Goal: Task Accomplishment & Management: Use online tool/utility

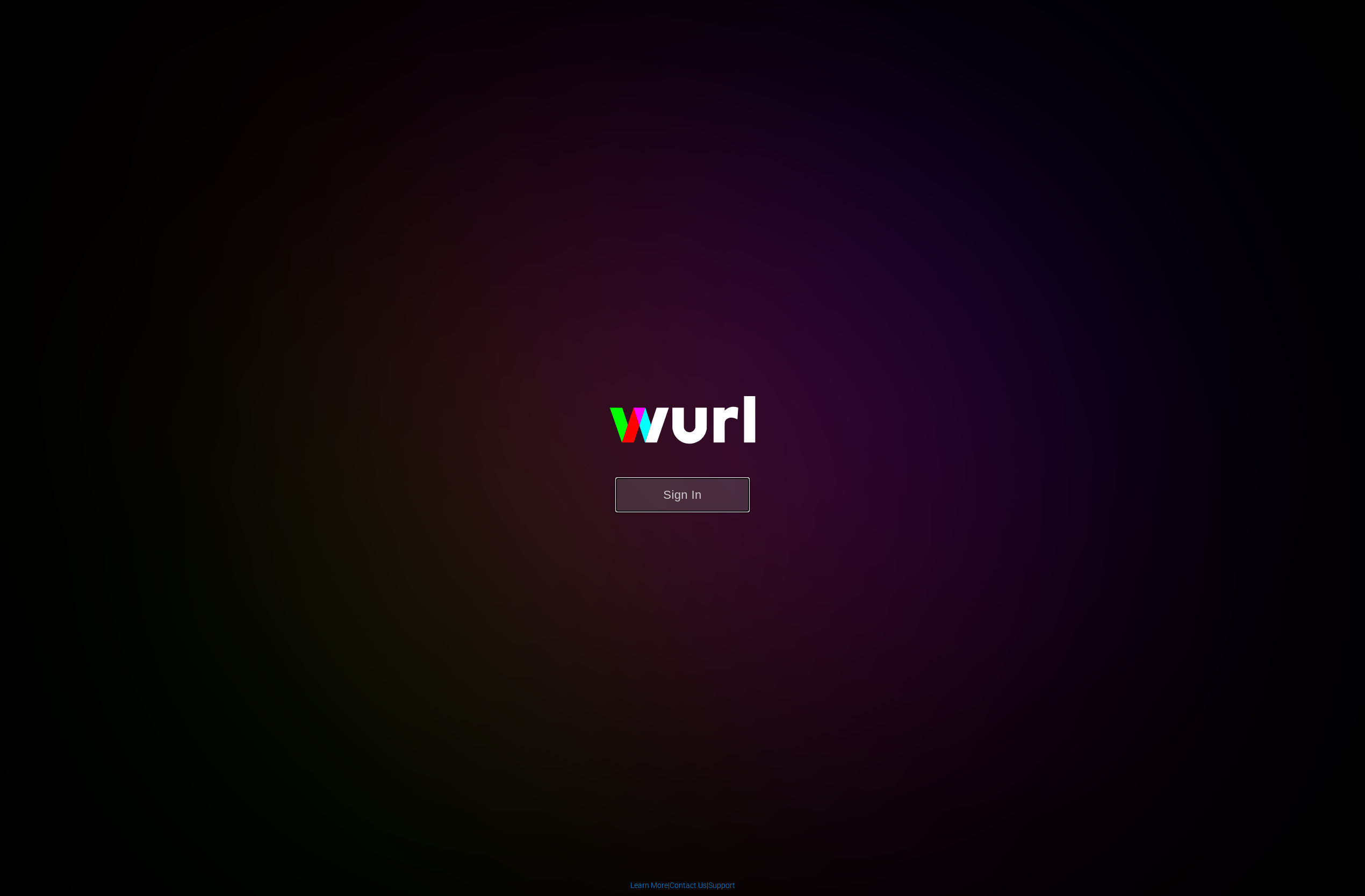
click at [719, 481] on button "Sign In" at bounding box center [682, 494] width 134 height 35
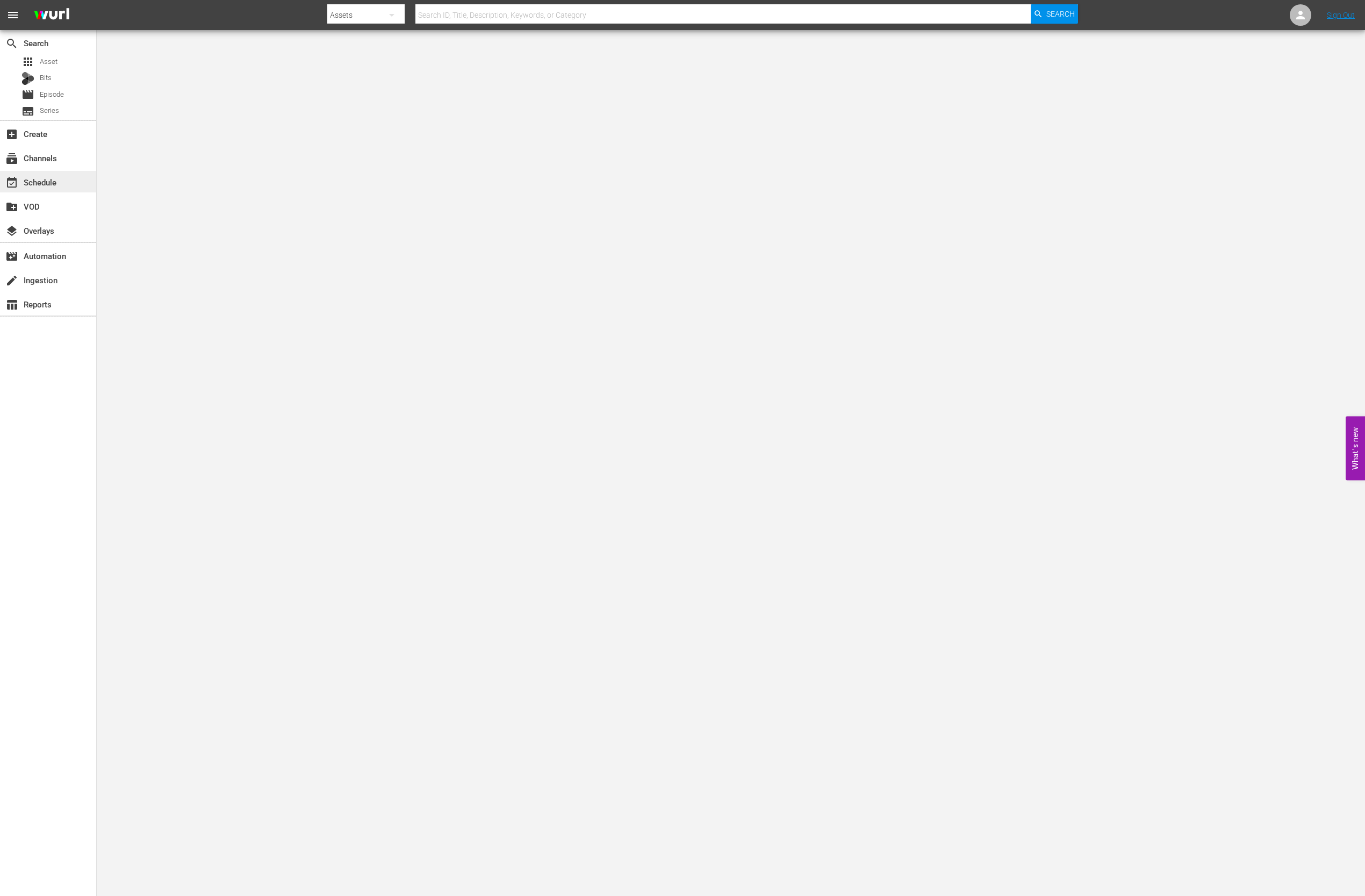
click at [46, 179] on div "event_available Schedule" at bounding box center [30, 181] width 60 height 10
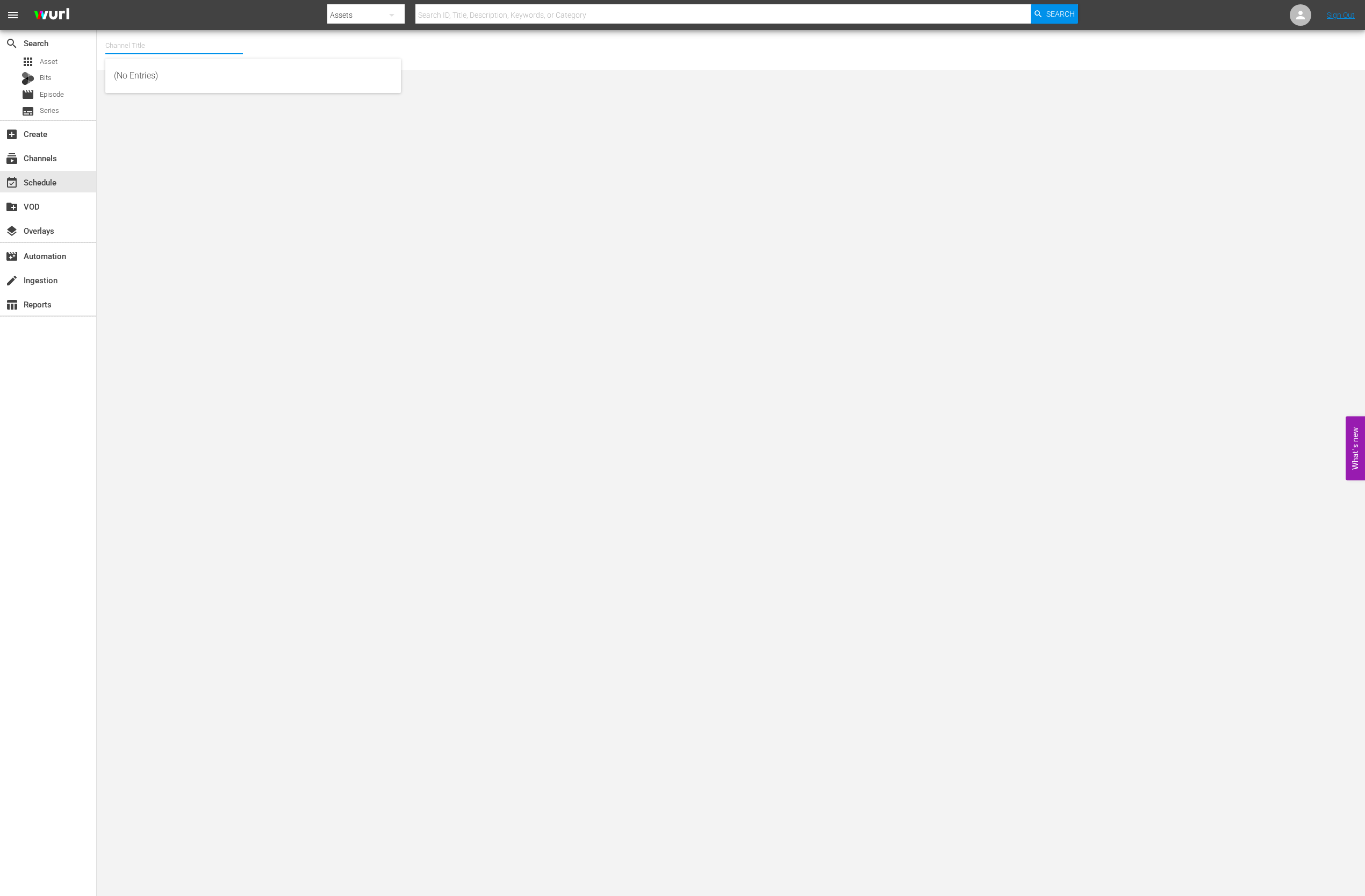
click at [203, 42] on input "text" at bounding box center [174, 46] width 138 height 26
type input "ㅈ"
type input "world"
click at [169, 51] on input "world" at bounding box center [174, 46] width 138 height 26
click at [167, 71] on div "World Billiards TV (967 - newidco_billiardstv_1)" at bounding box center [253, 76] width 278 height 26
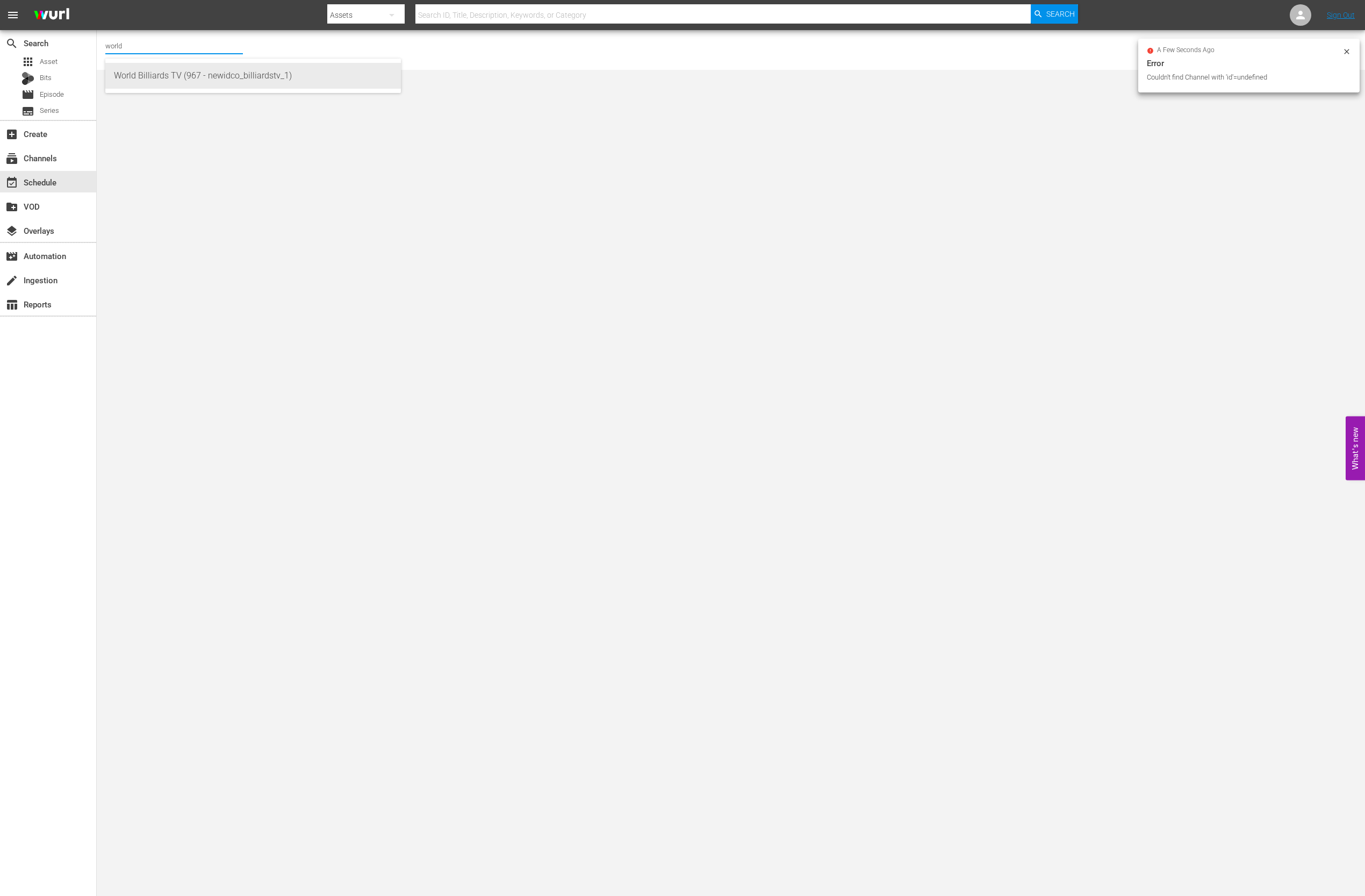
type input "World Billiards TV (967 - newidco_billiardstv_1)"
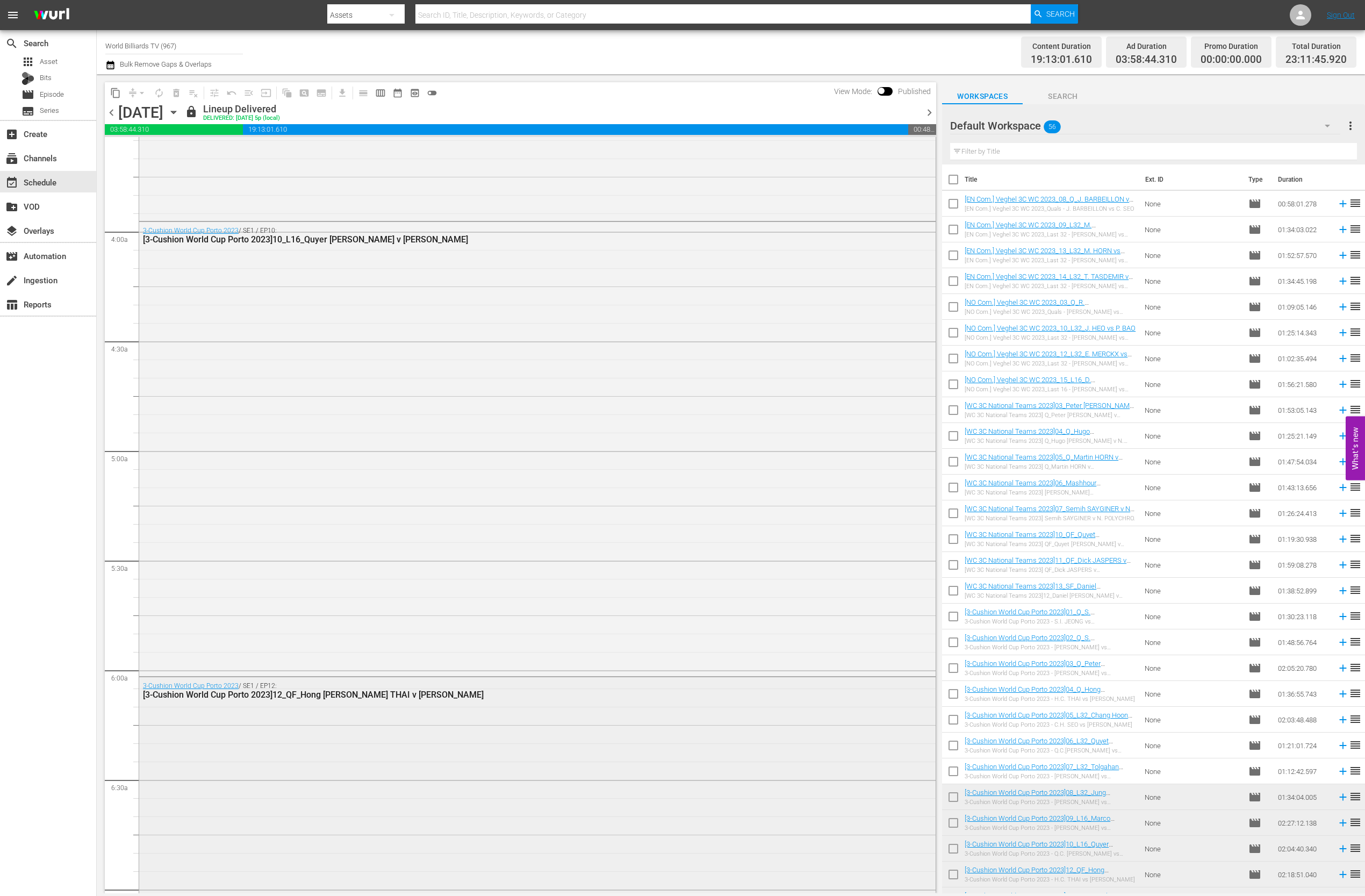
scroll to position [1333, 0]
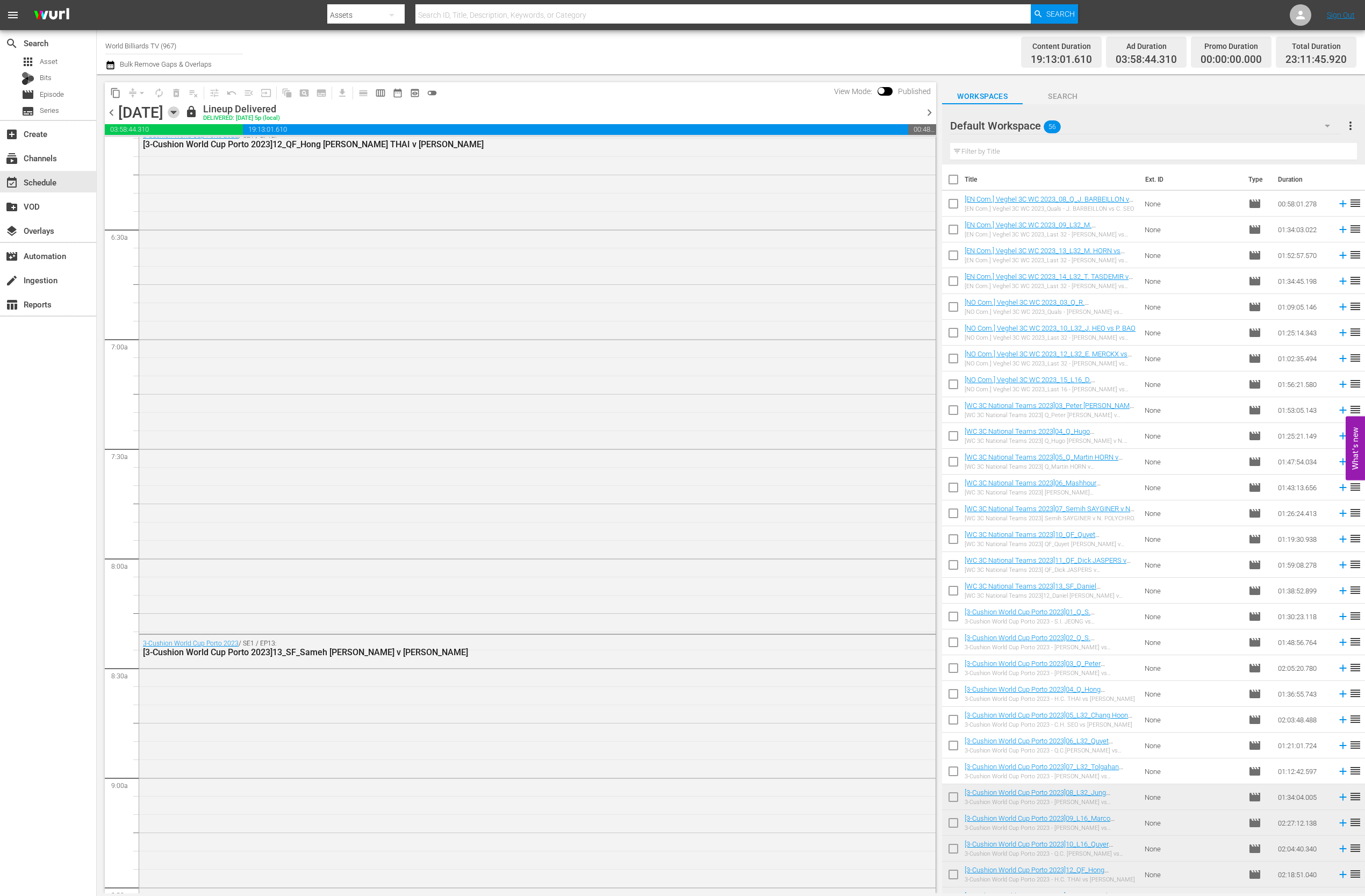
click at [179, 112] on icon "button" at bounding box center [173, 112] width 12 height 12
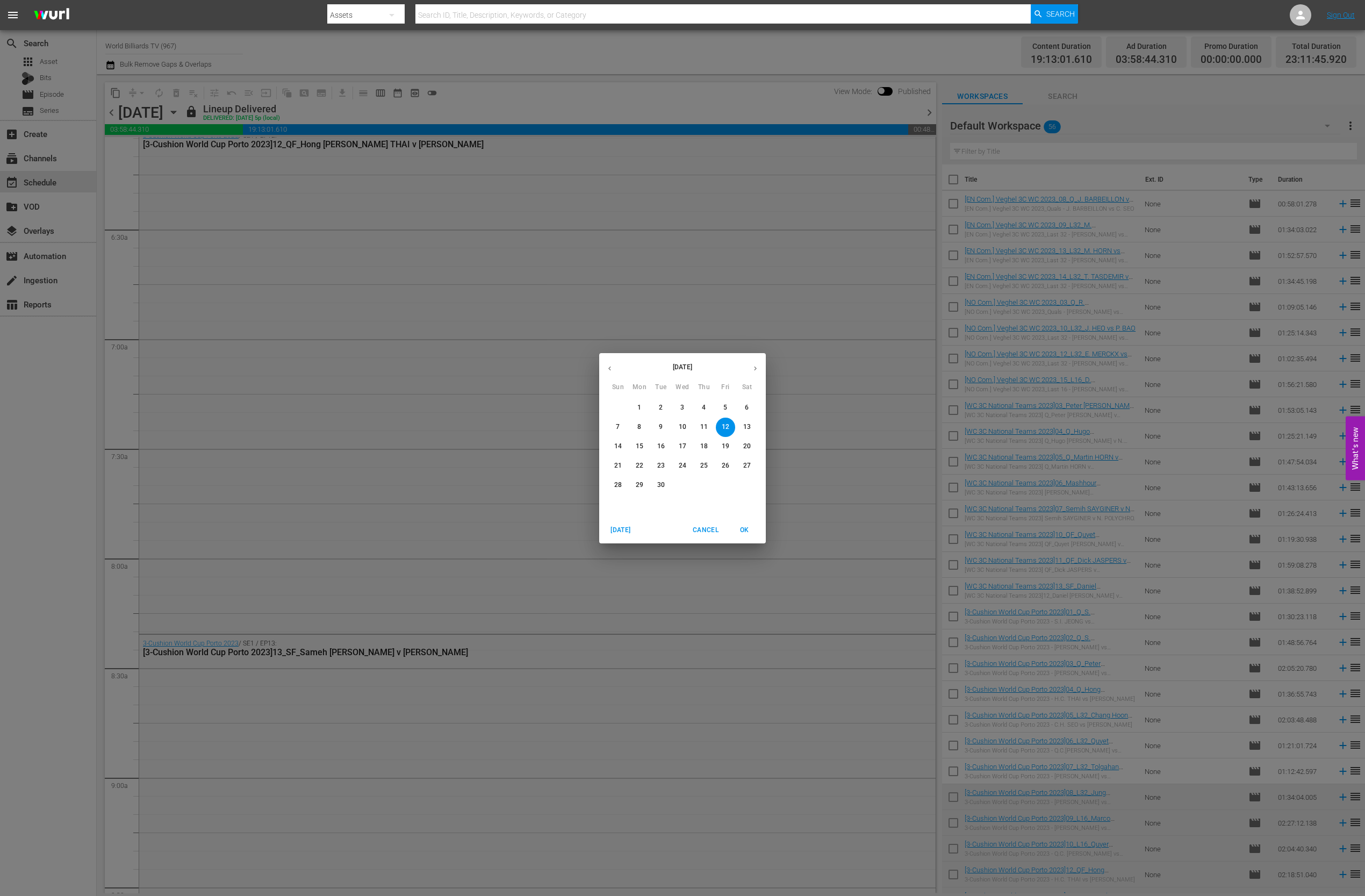
click at [642, 448] on p "15" at bounding box center [639, 446] width 7 height 9
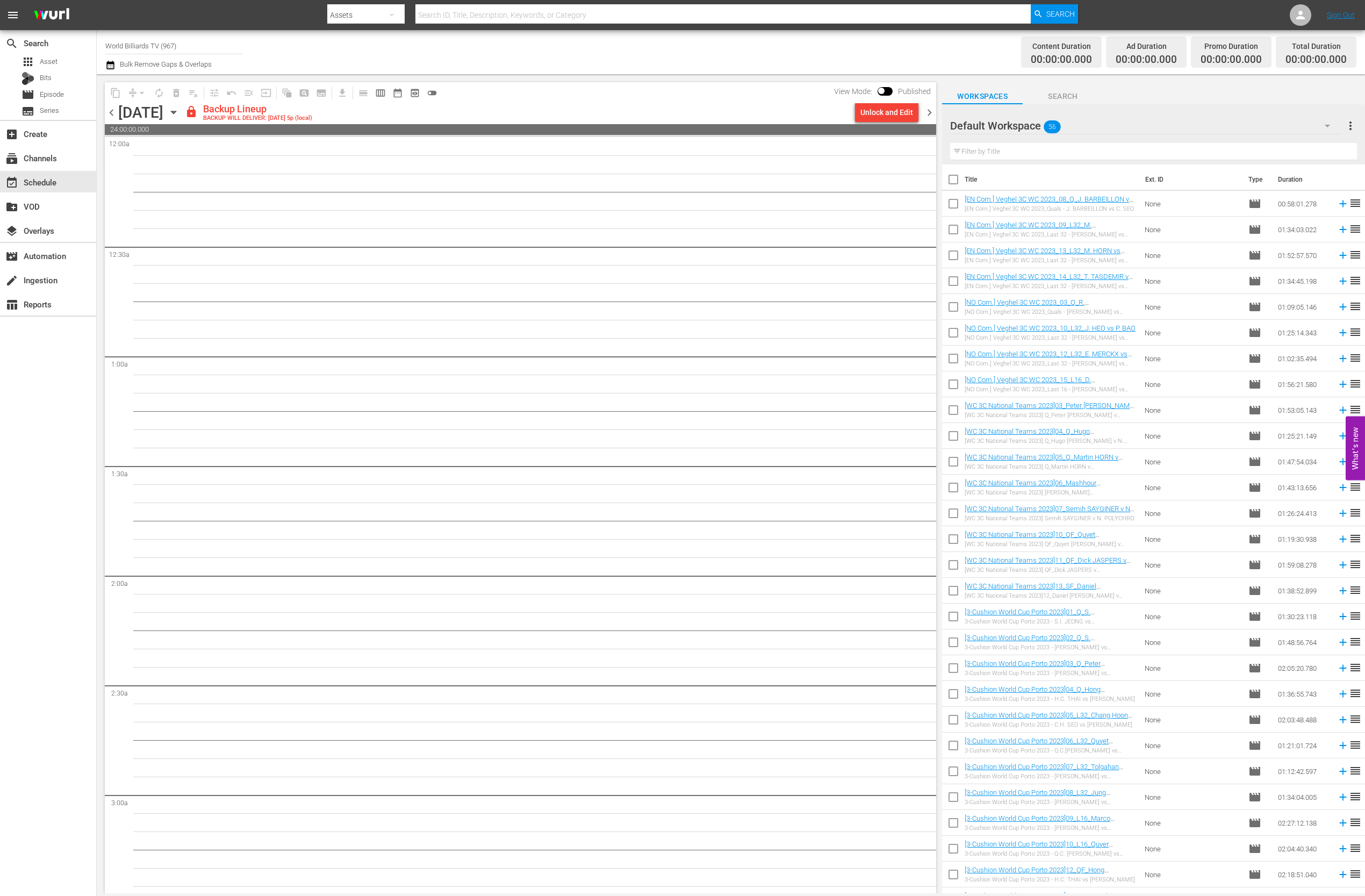
click at [179, 111] on icon "button" at bounding box center [173, 112] width 12 height 12
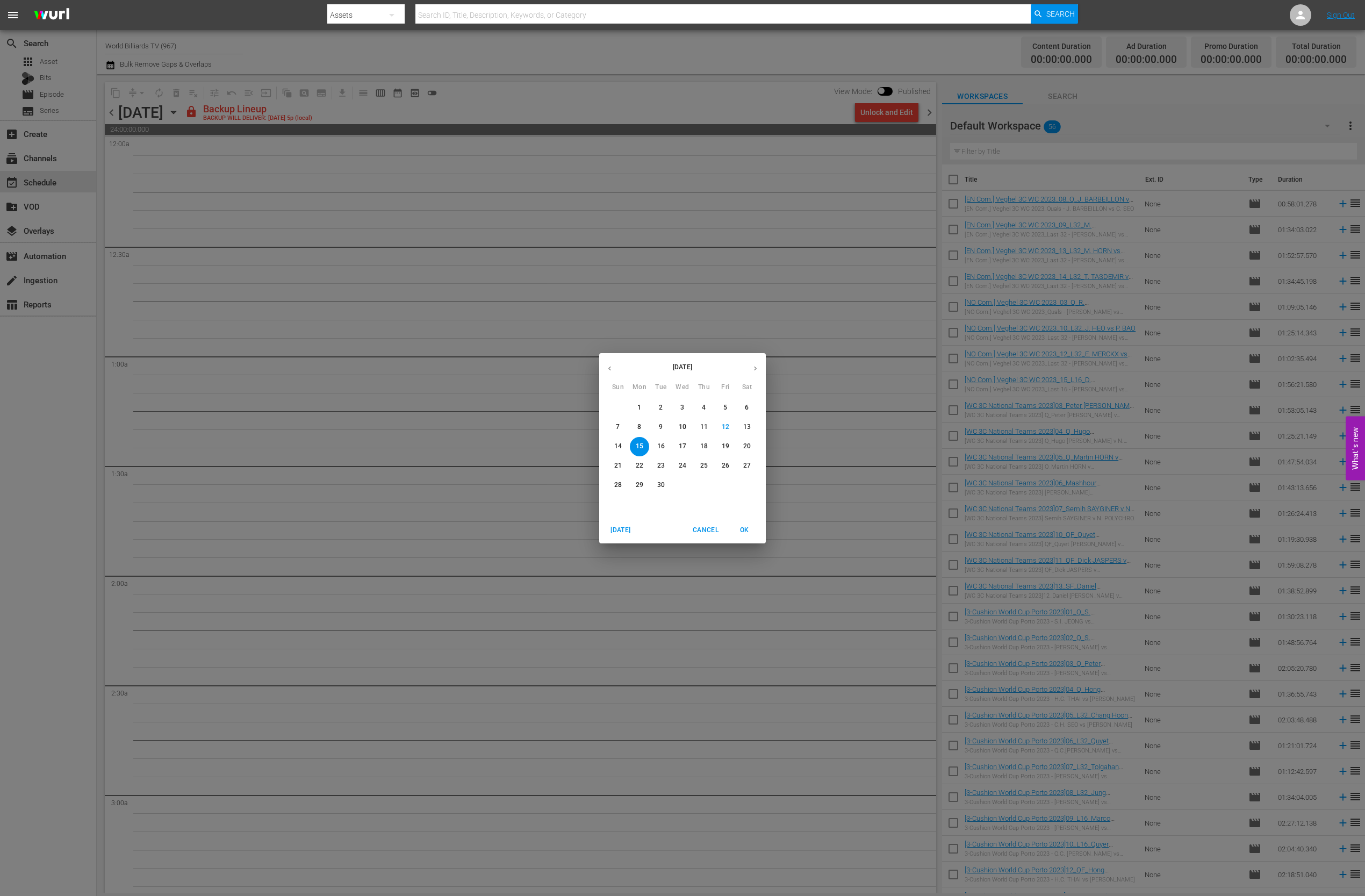
click at [620, 446] on p "14" at bounding box center [618, 446] width 7 height 9
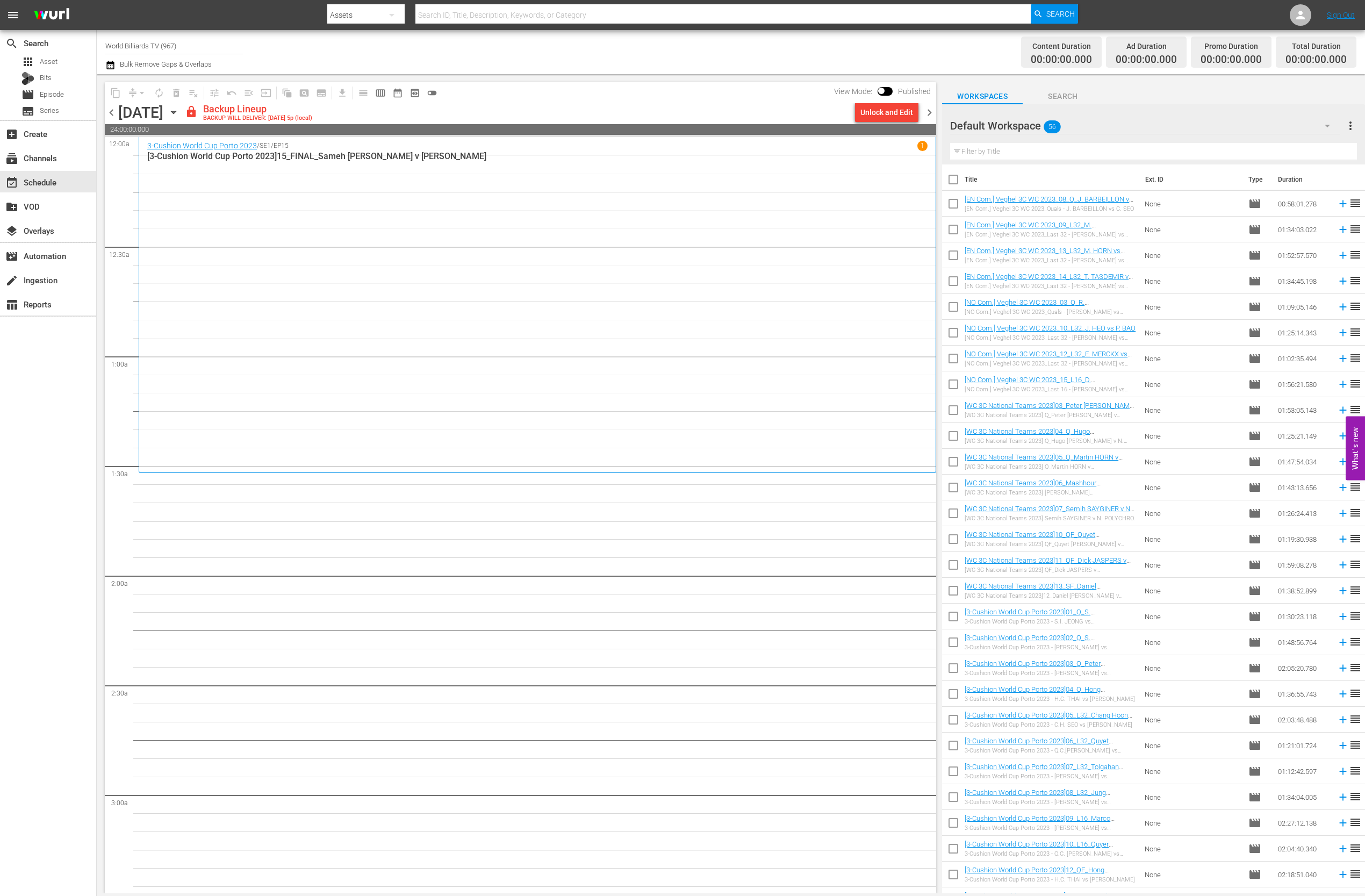
click at [953, 202] on input "checkbox" at bounding box center [953, 206] width 23 height 23
checkbox input "true"
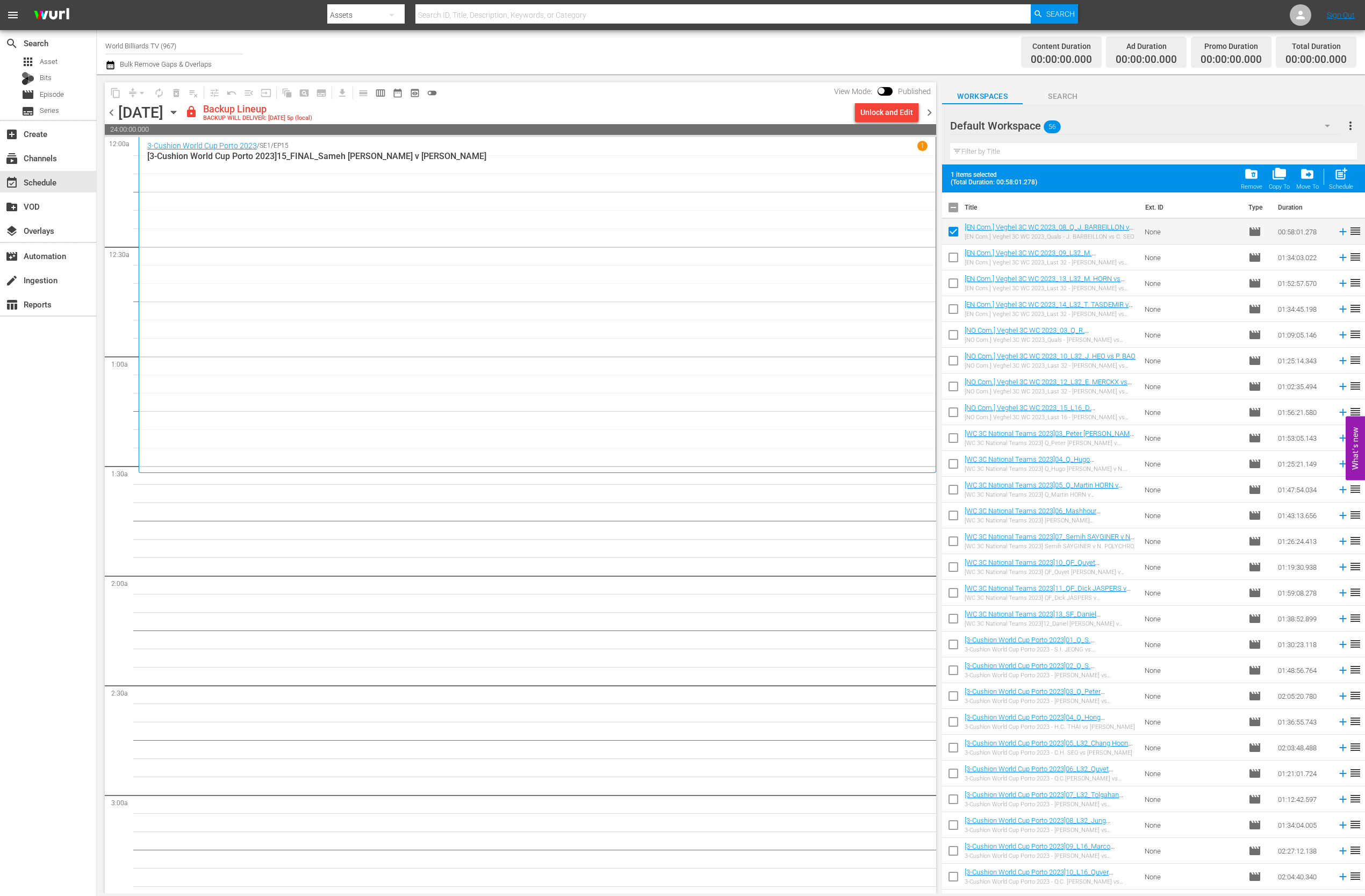
click at [957, 263] on input "checkbox" at bounding box center [953, 259] width 23 height 23
checkbox input "true"
click at [954, 285] on input "checkbox" at bounding box center [953, 285] width 23 height 23
checkbox input "true"
click at [950, 319] on input "checkbox" at bounding box center [953, 311] width 23 height 23
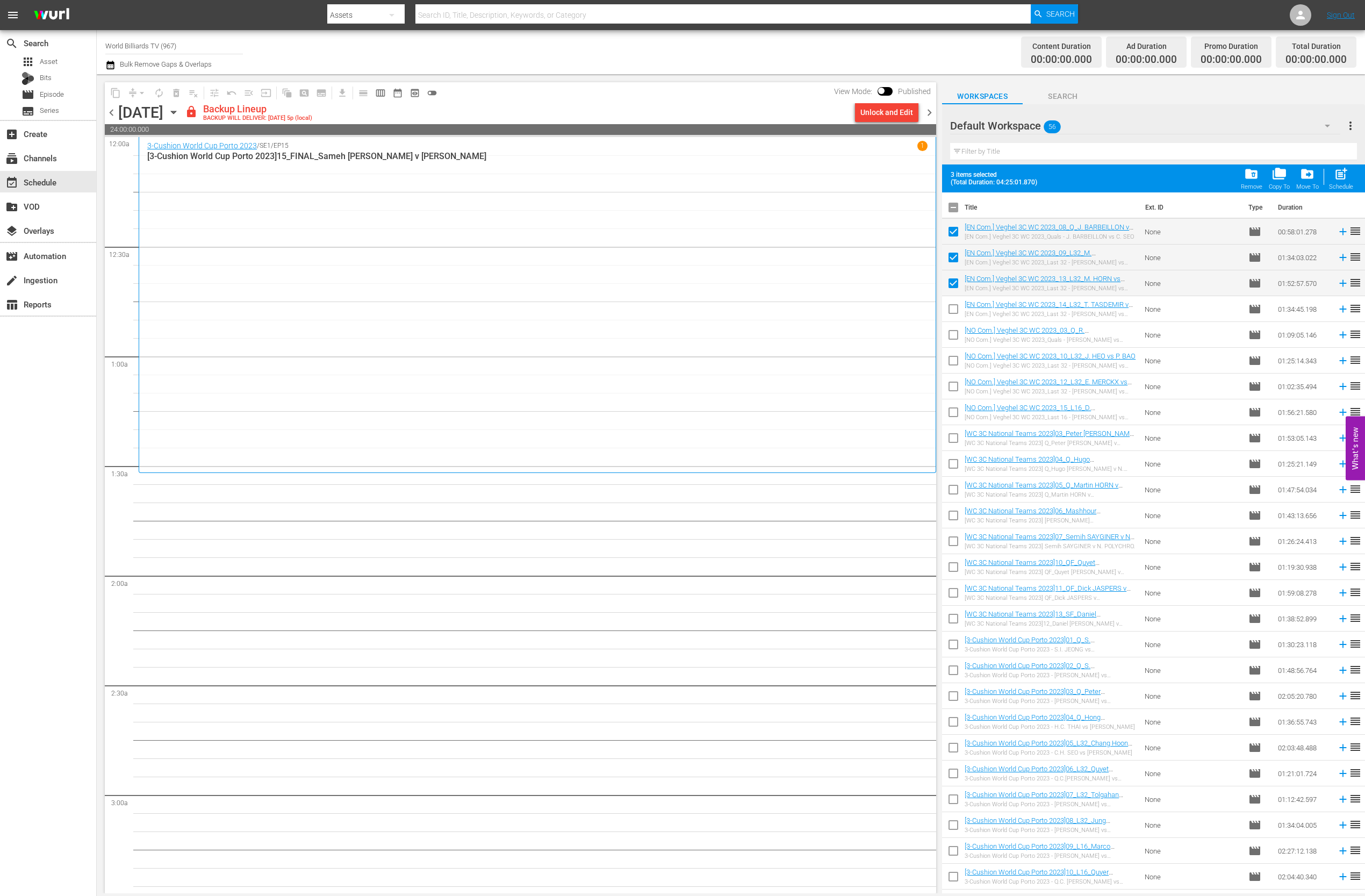
checkbox input "true"
click at [950, 339] on input "checkbox" at bounding box center [953, 337] width 23 height 23
checkbox input "true"
click at [949, 362] on input "checkbox" at bounding box center [953, 363] width 23 height 23
checkbox input "true"
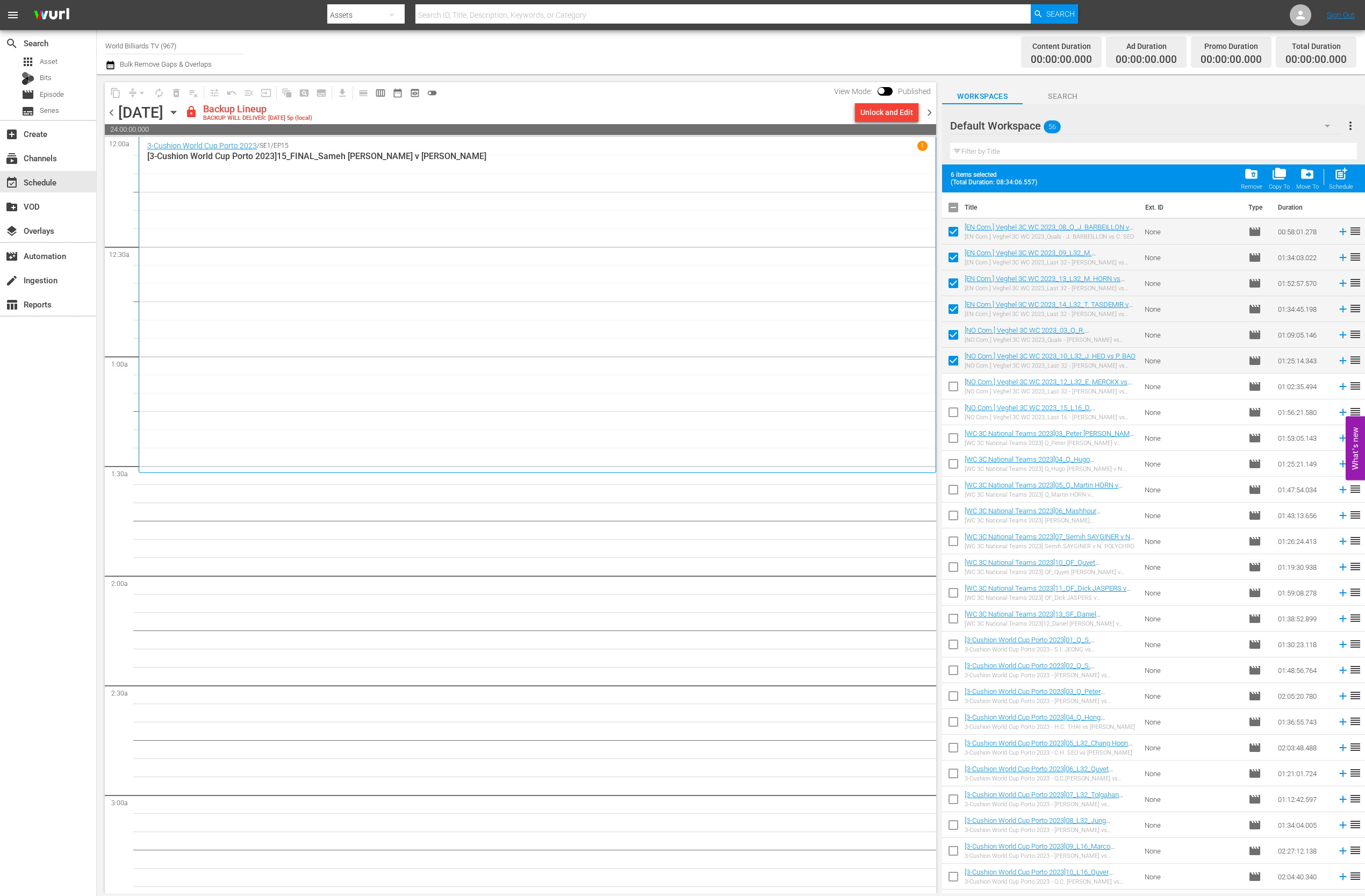
click at [949, 382] on input "checkbox" at bounding box center [953, 388] width 23 height 23
checkbox input "true"
click at [1342, 178] on span "post_add" at bounding box center [1341, 174] width 15 height 15
checkbox input "false"
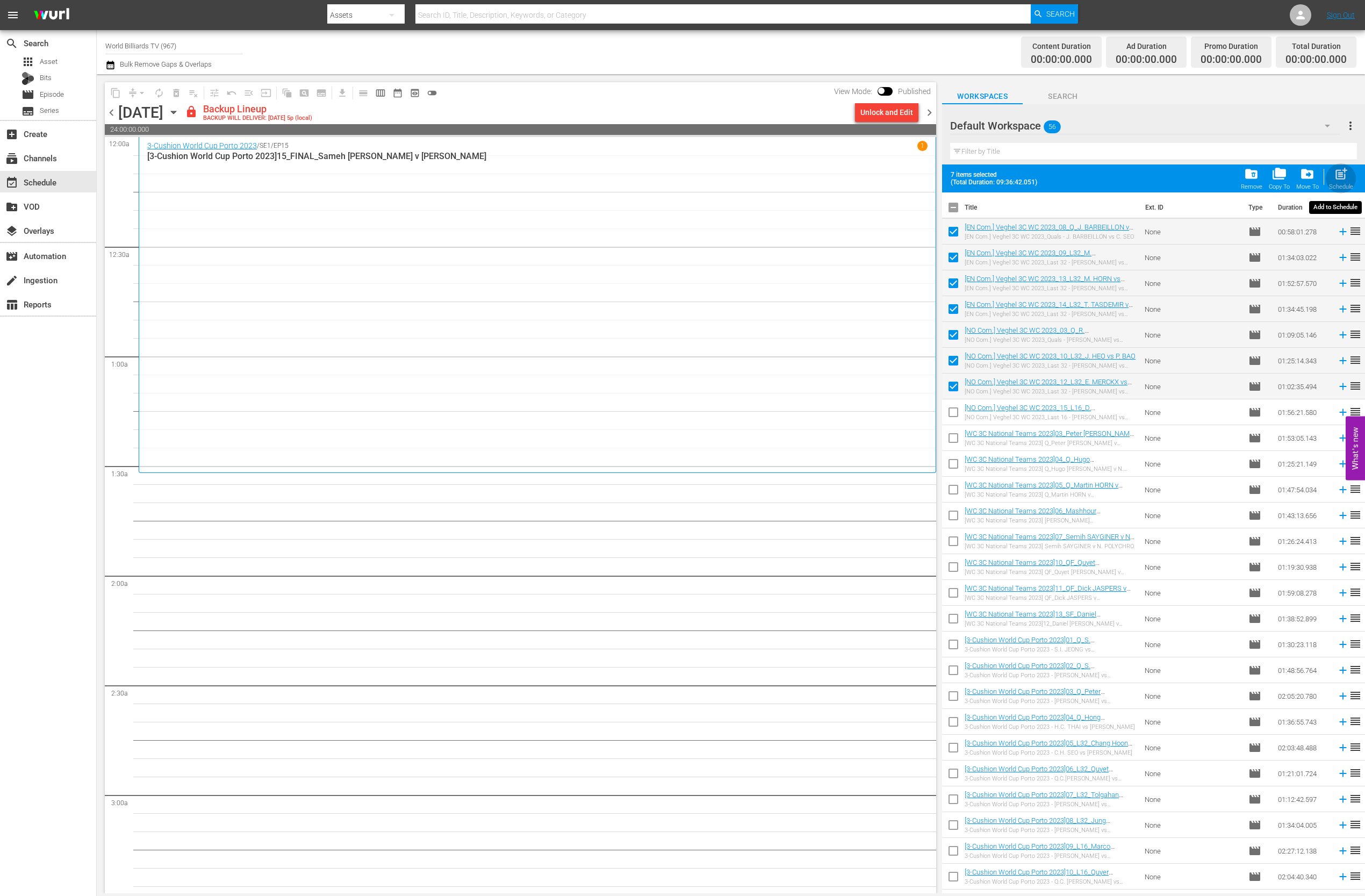
checkbox input "false"
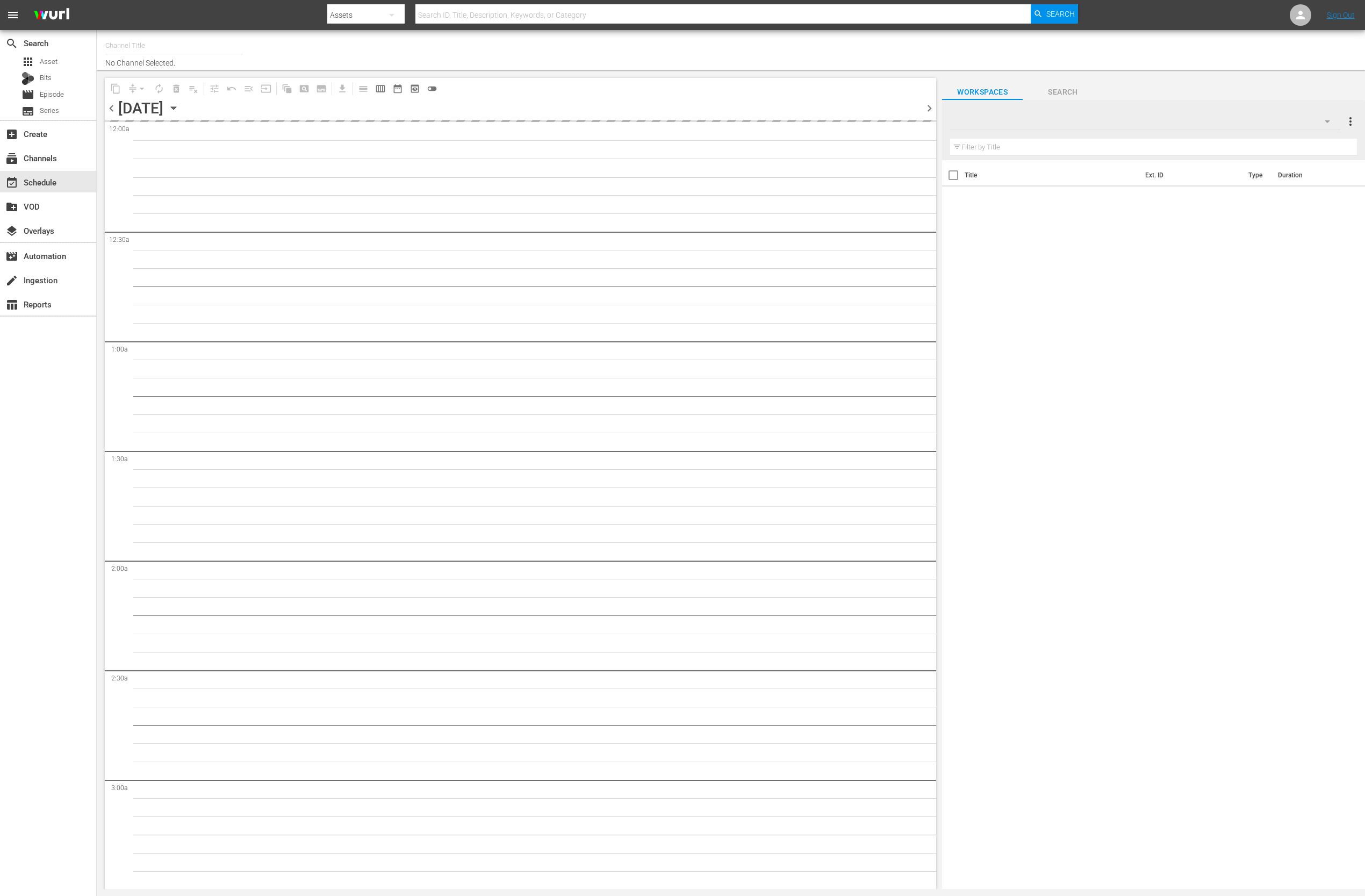
type input "World Billiards TV (967)"
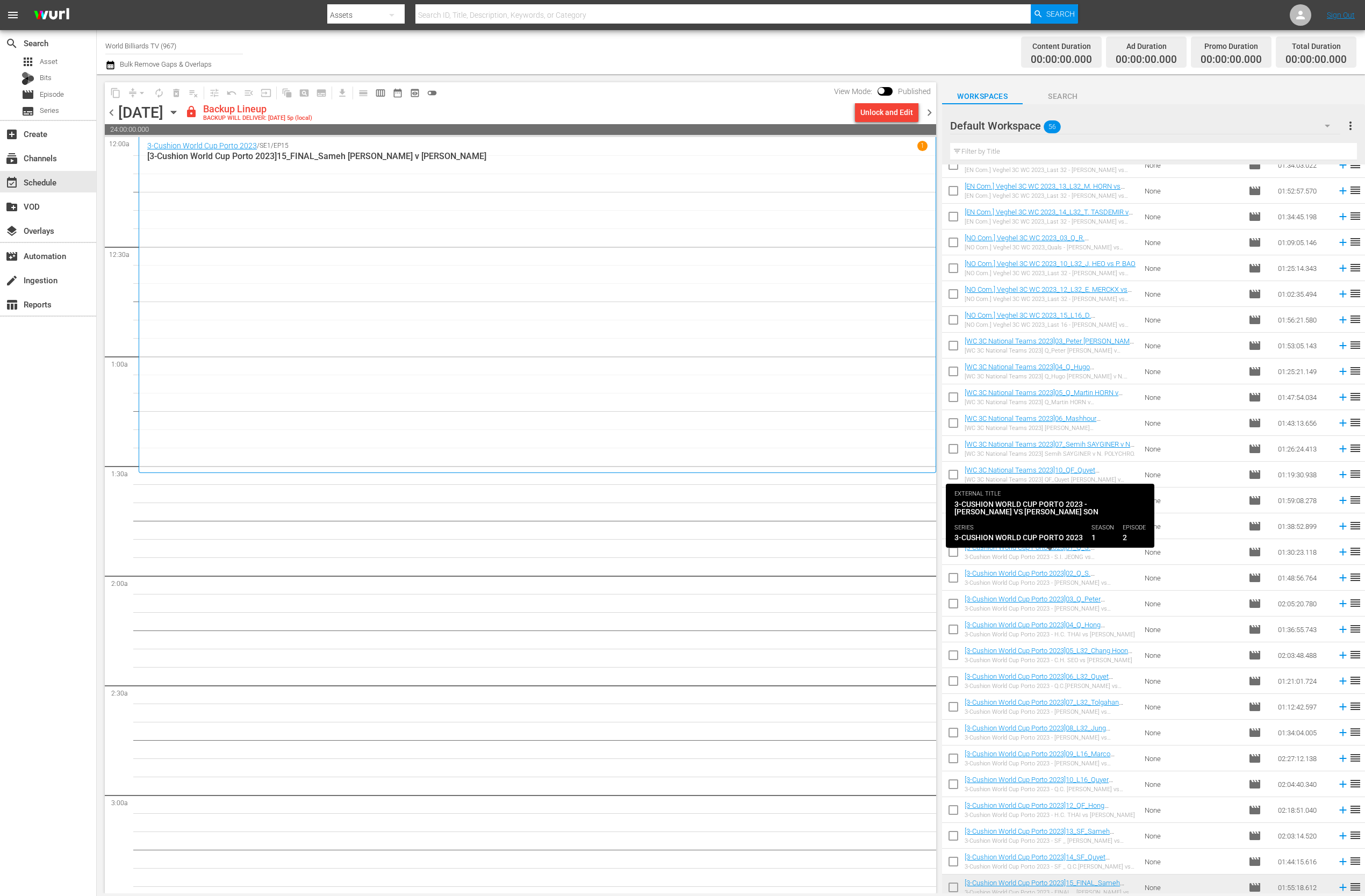
scroll to position [96, 0]
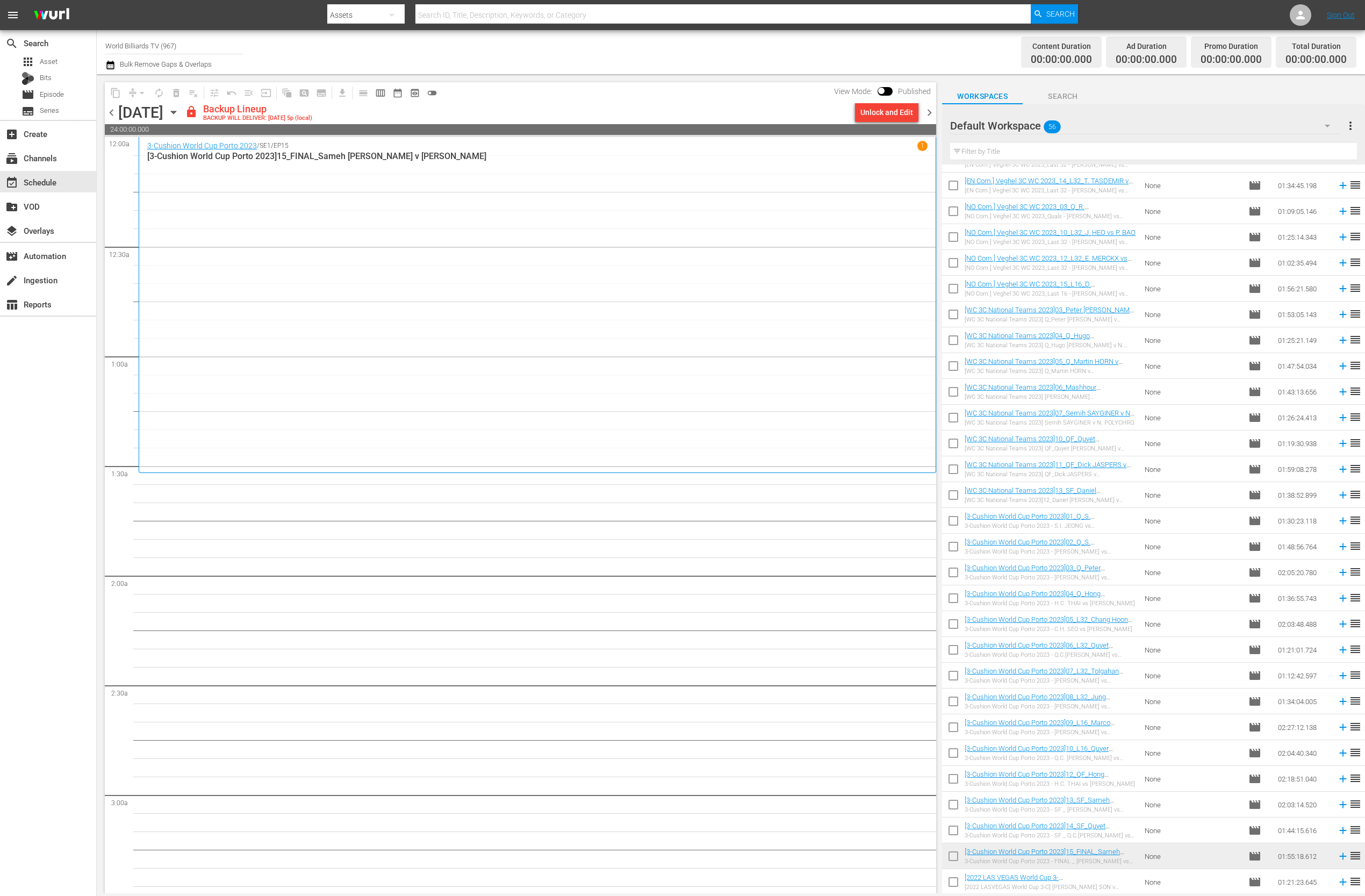
click at [179, 116] on icon "button" at bounding box center [173, 112] width 12 height 12
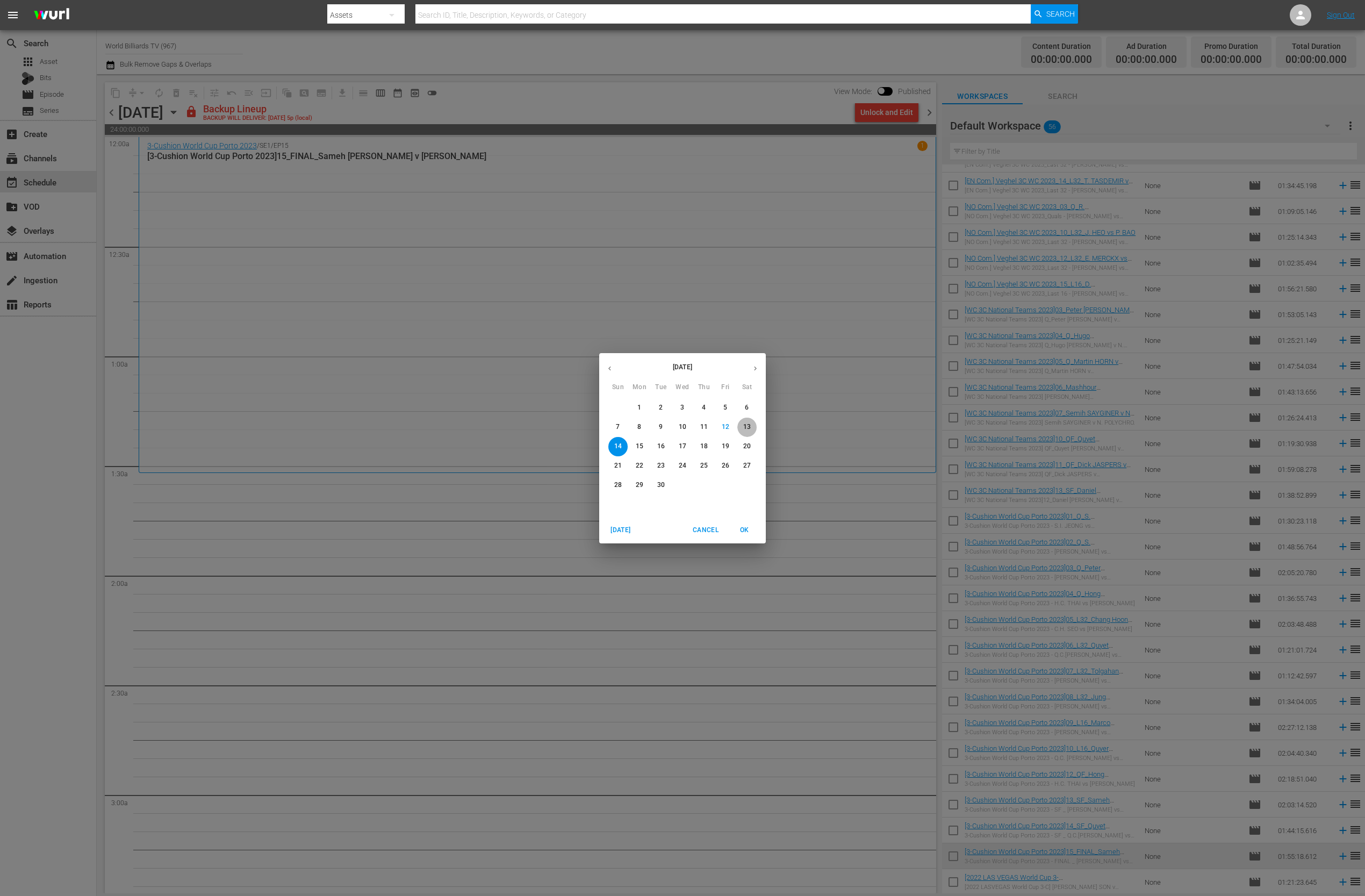
click at [746, 429] on p "13" at bounding box center [746, 427] width 7 height 9
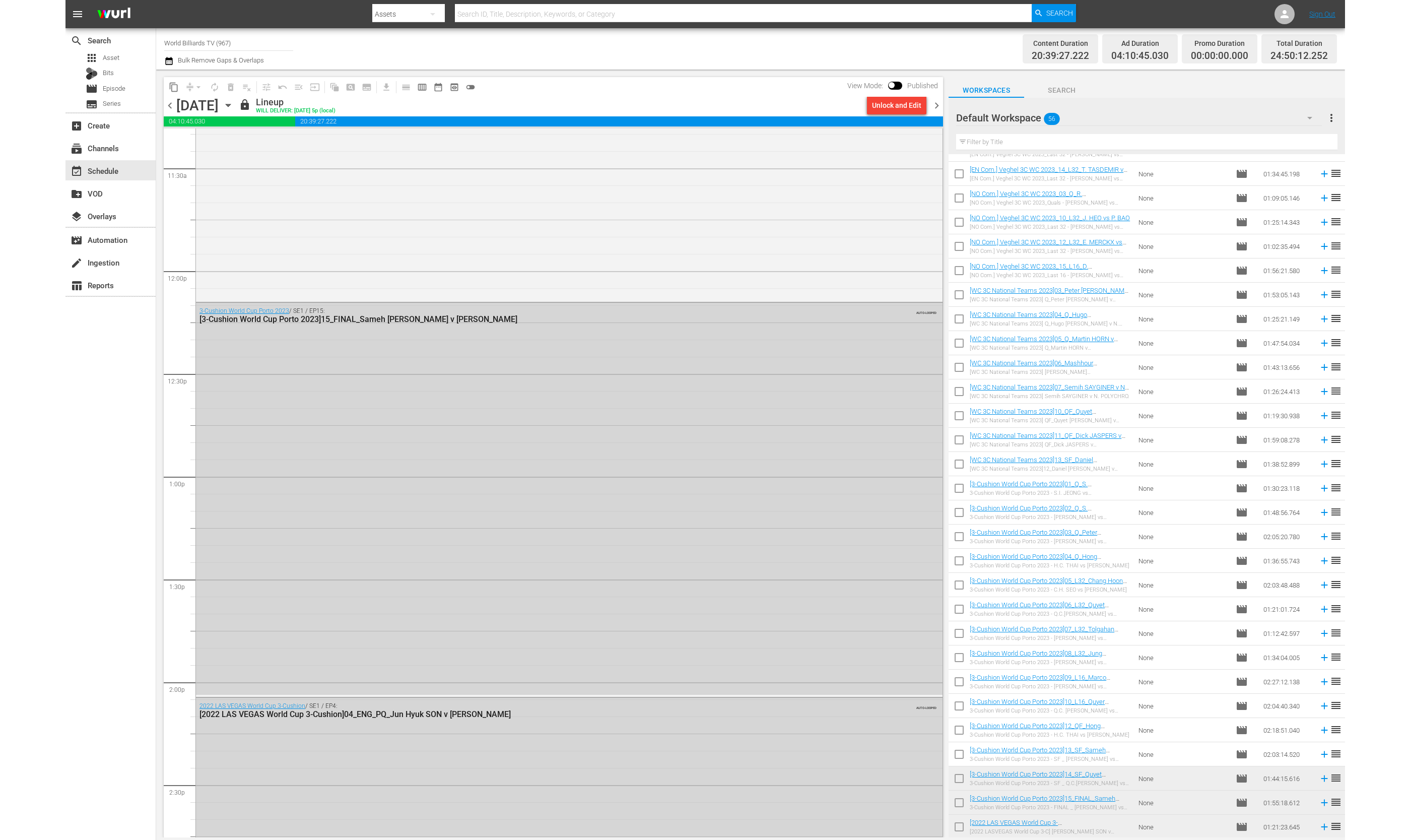
scroll to position [2940, 0]
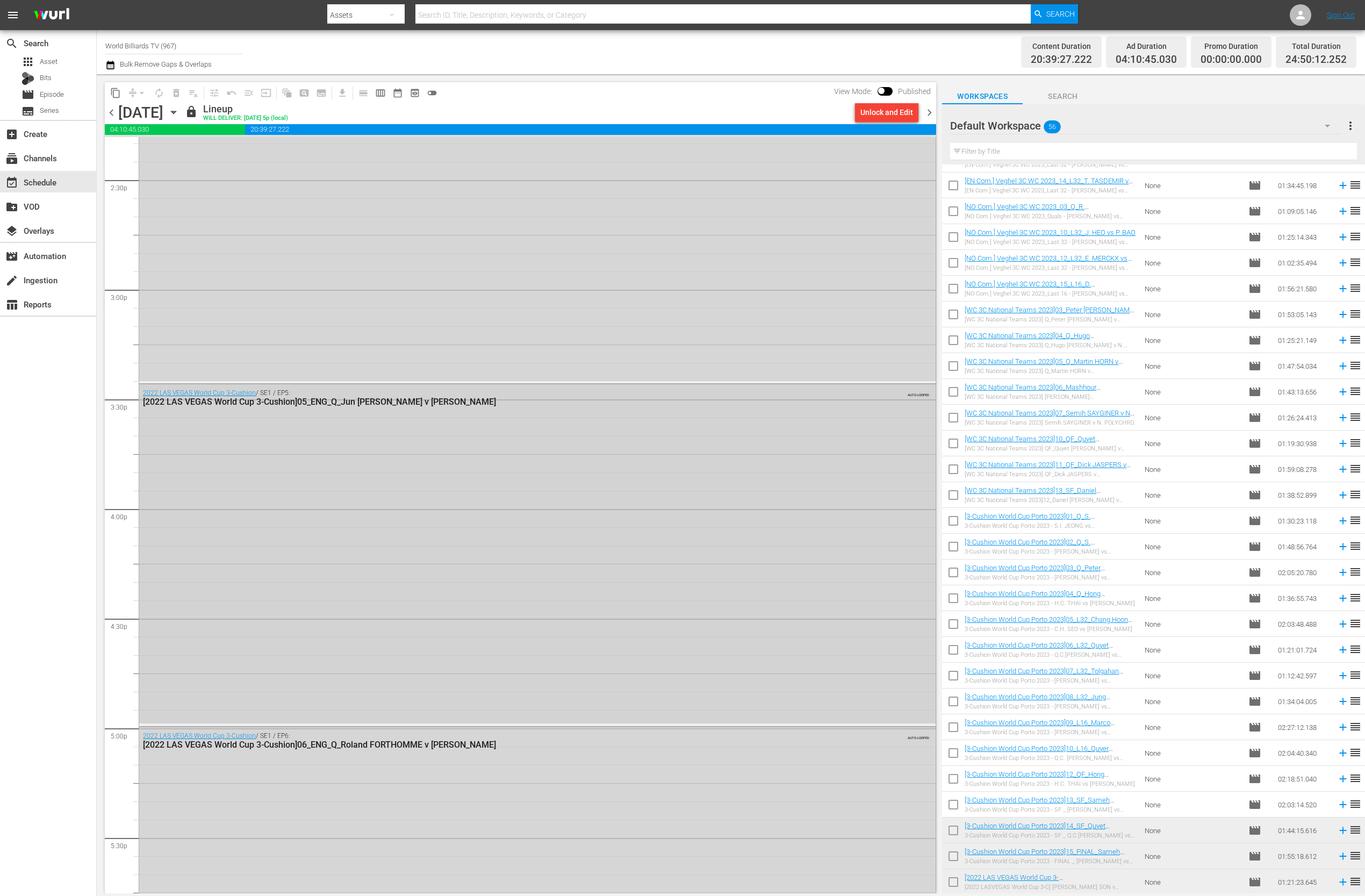
click at [567, 532] on div "2022 LAS VEGAS World Cup 3-Cushion / SE1 / EP5: [2022 LAS VEGAS World Cup 3-Cus…" at bounding box center [537, 554] width 796 height 339
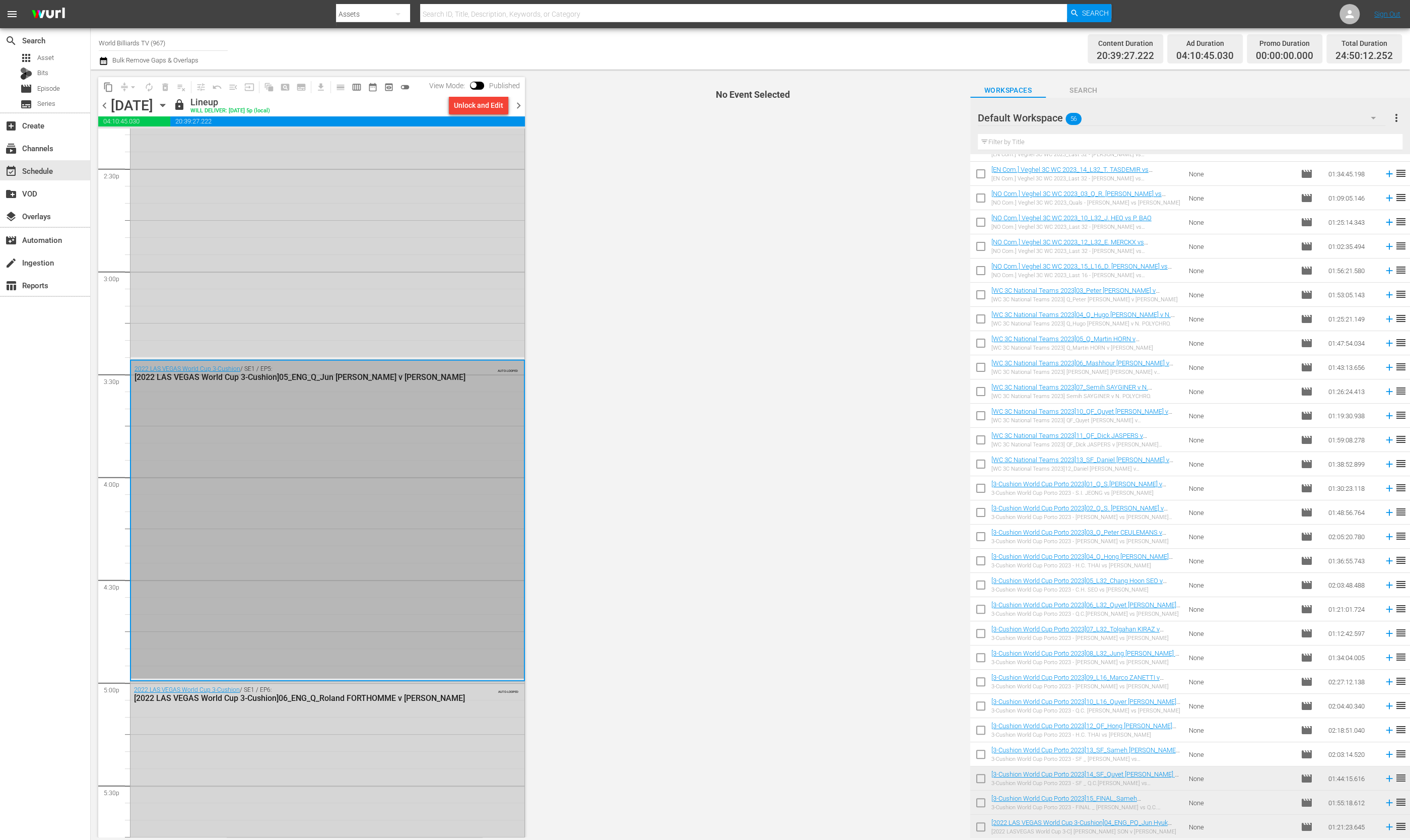
click at [375, 563] on div "2022 LAS VEGAS World Cup 3-Cushion / SE1 / EP5: [2022 LAS VEGAS World Cup 3-Cus…" at bounding box center [327, 520] width 393 height 318
click at [396, 319] on div "2022 LAS VEGAS World Cup 3-Cushion / SE1 / EP4: [2022 LAS VEGAS World Cup 3-Cus…" at bounding box center [327, 219] width 394 height 276
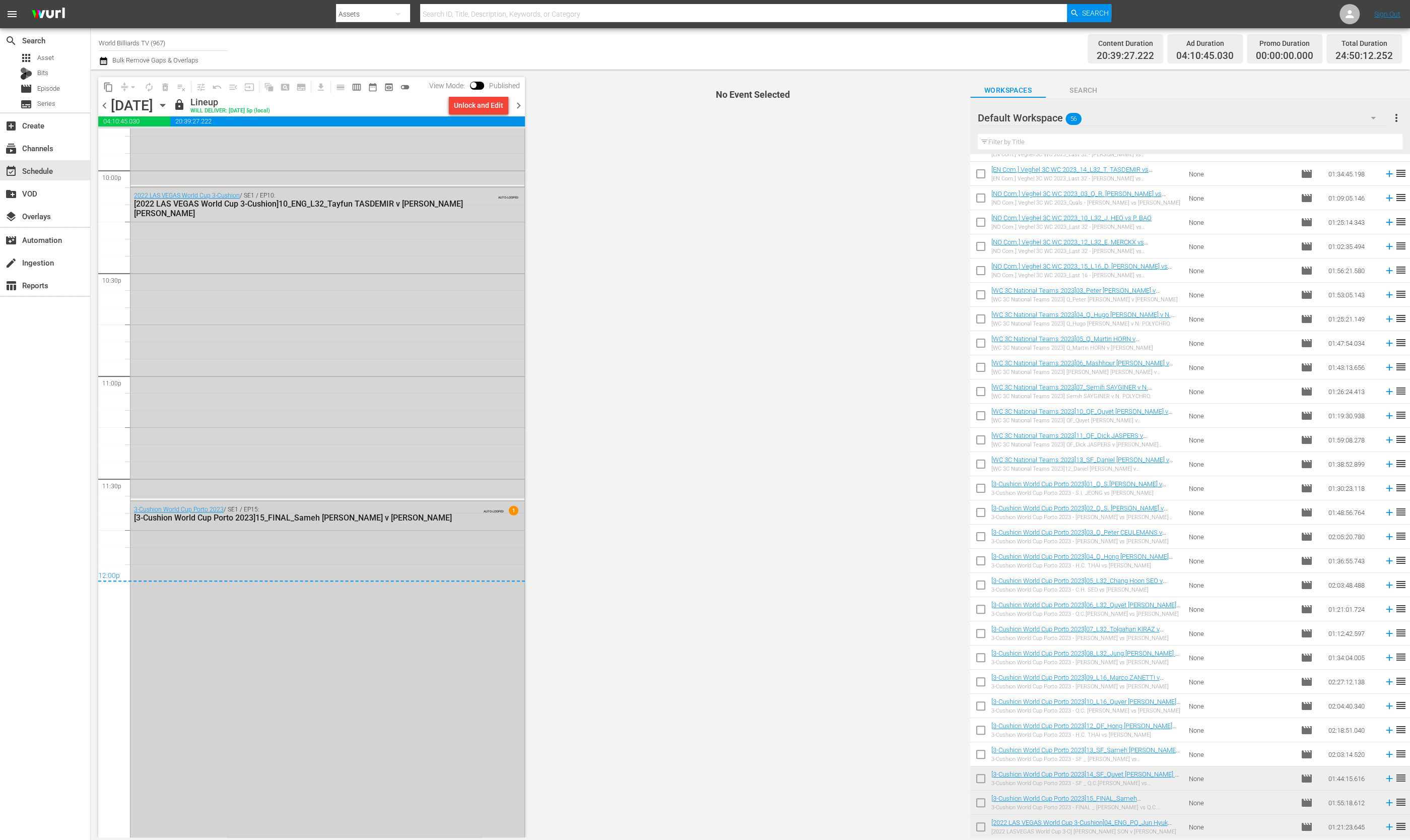
scroll to position [4538, 0]
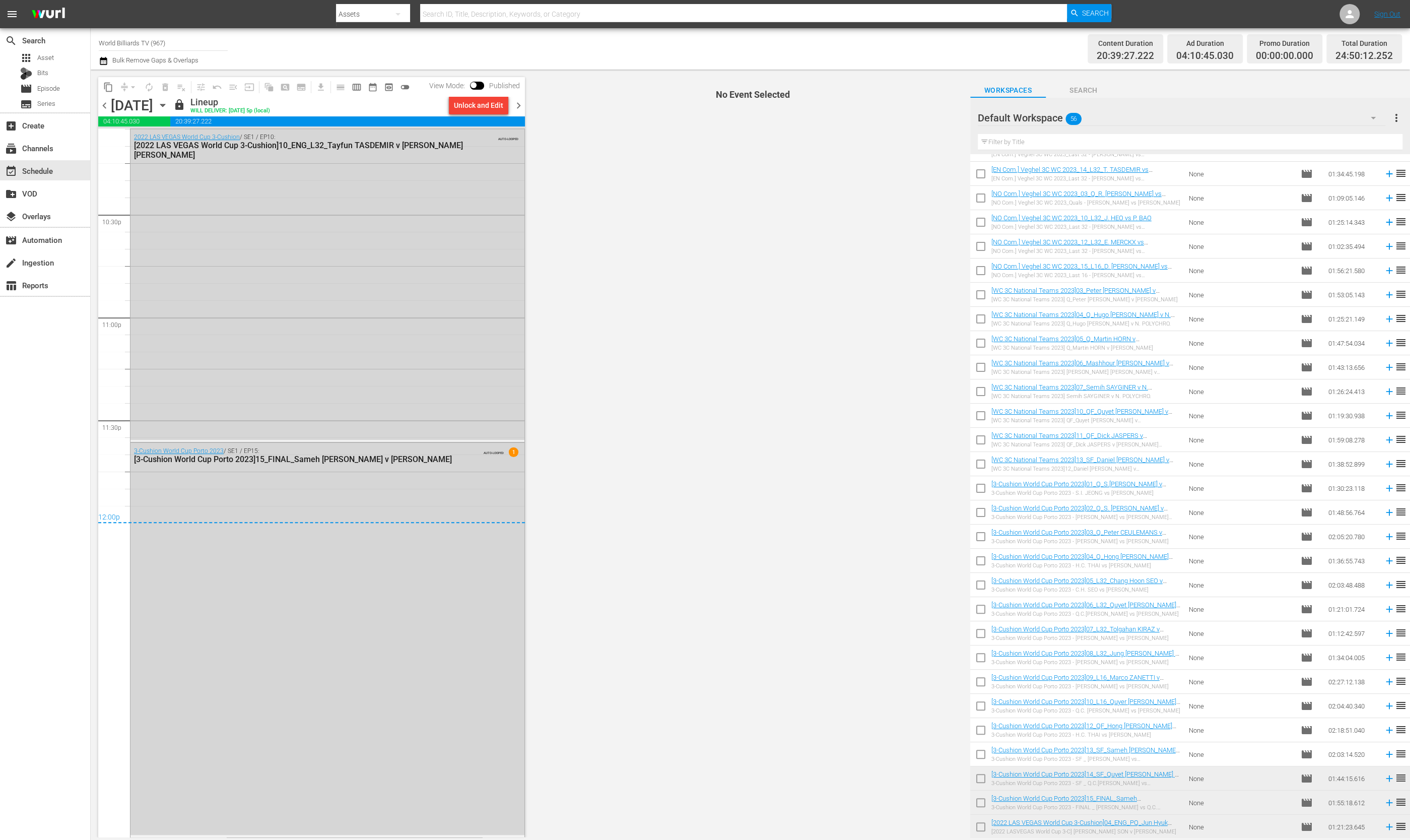
click at [168, 103] on icon "button" at bounding box center [162, 105] width 11 height 11
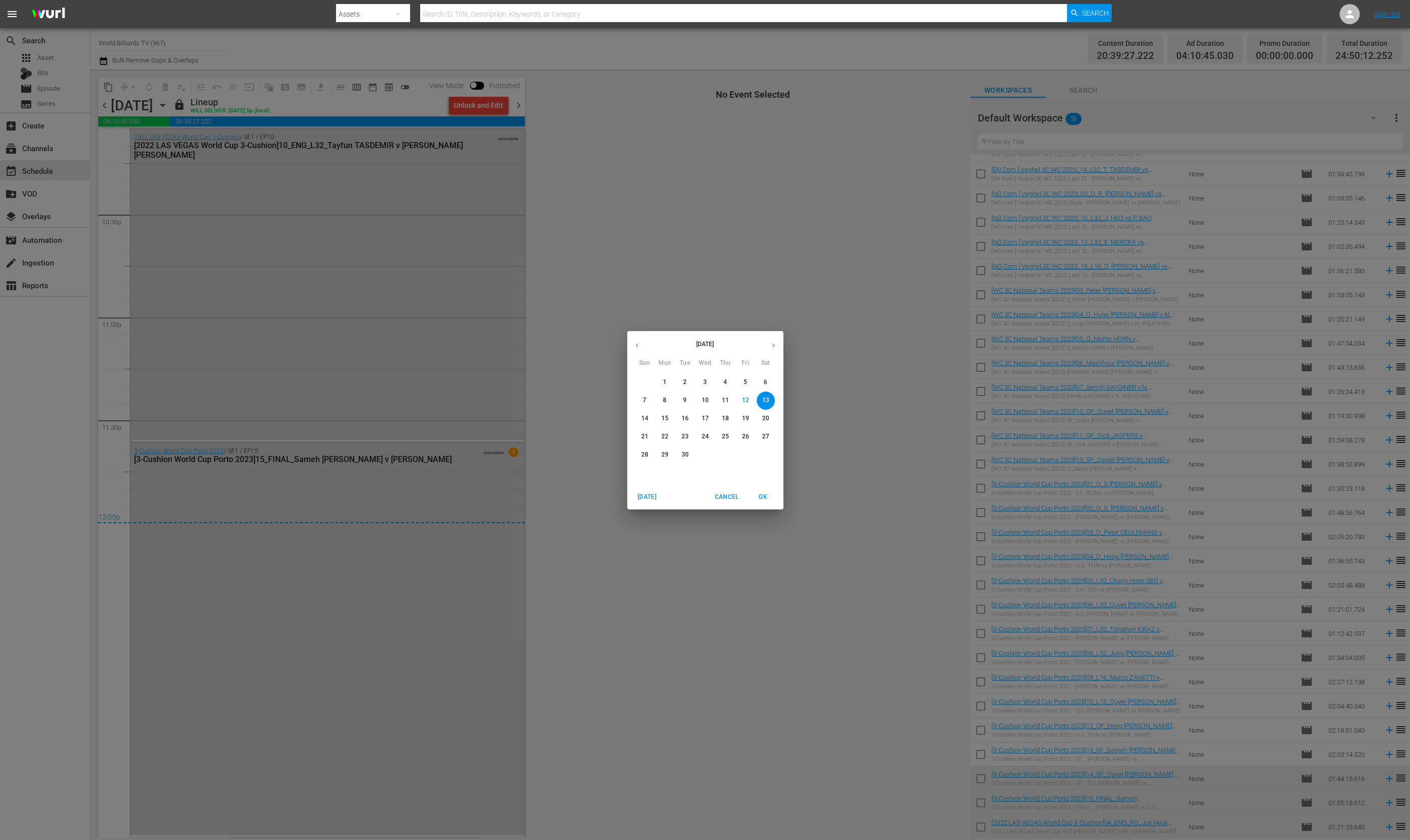
click at [650, 421] on span "14" at bounding box center [645, 418] width 18 height 9
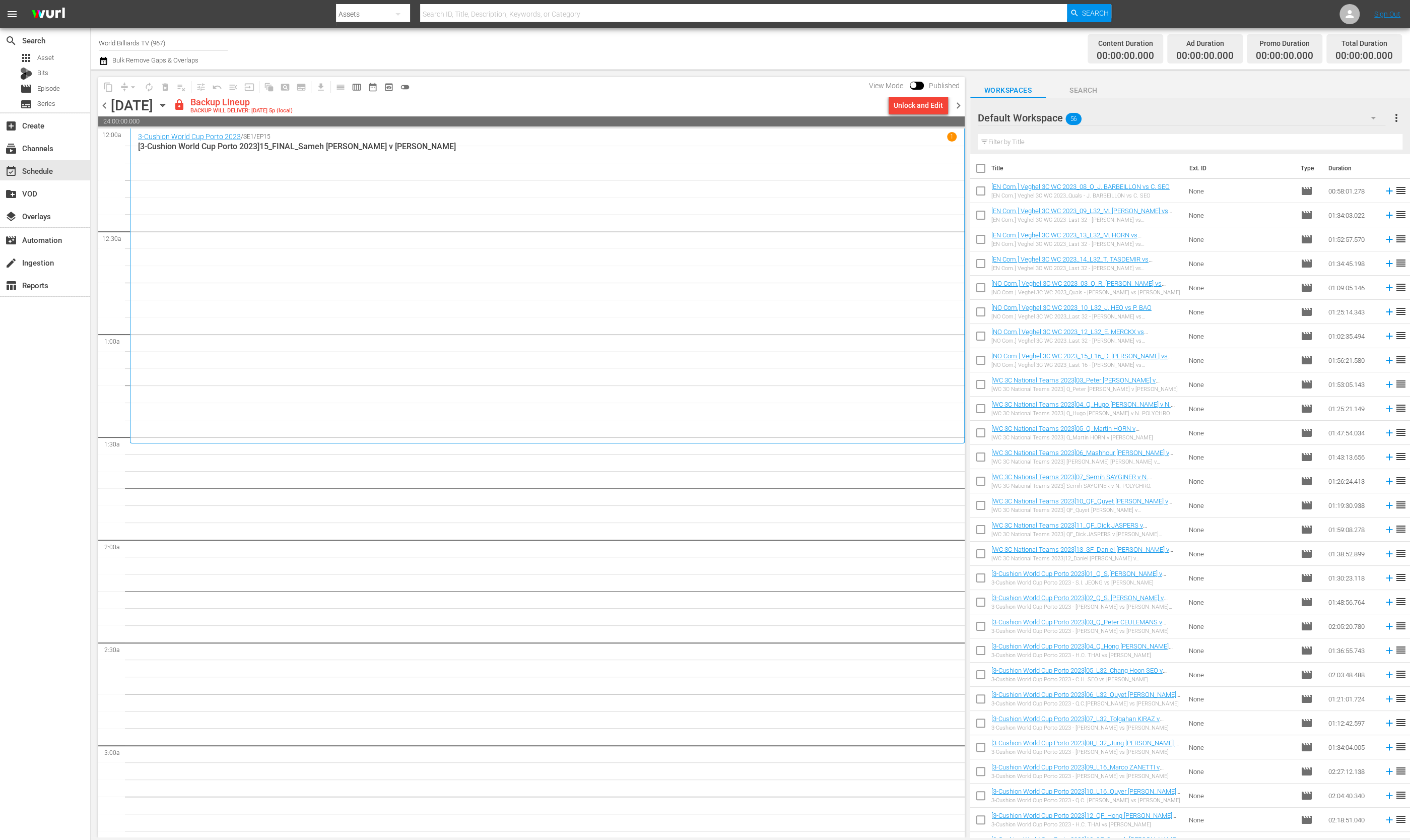
click at [977, 188] on input "checkbox" at bounding box center [981, 193] width 21 height 21
checkbox input "true"
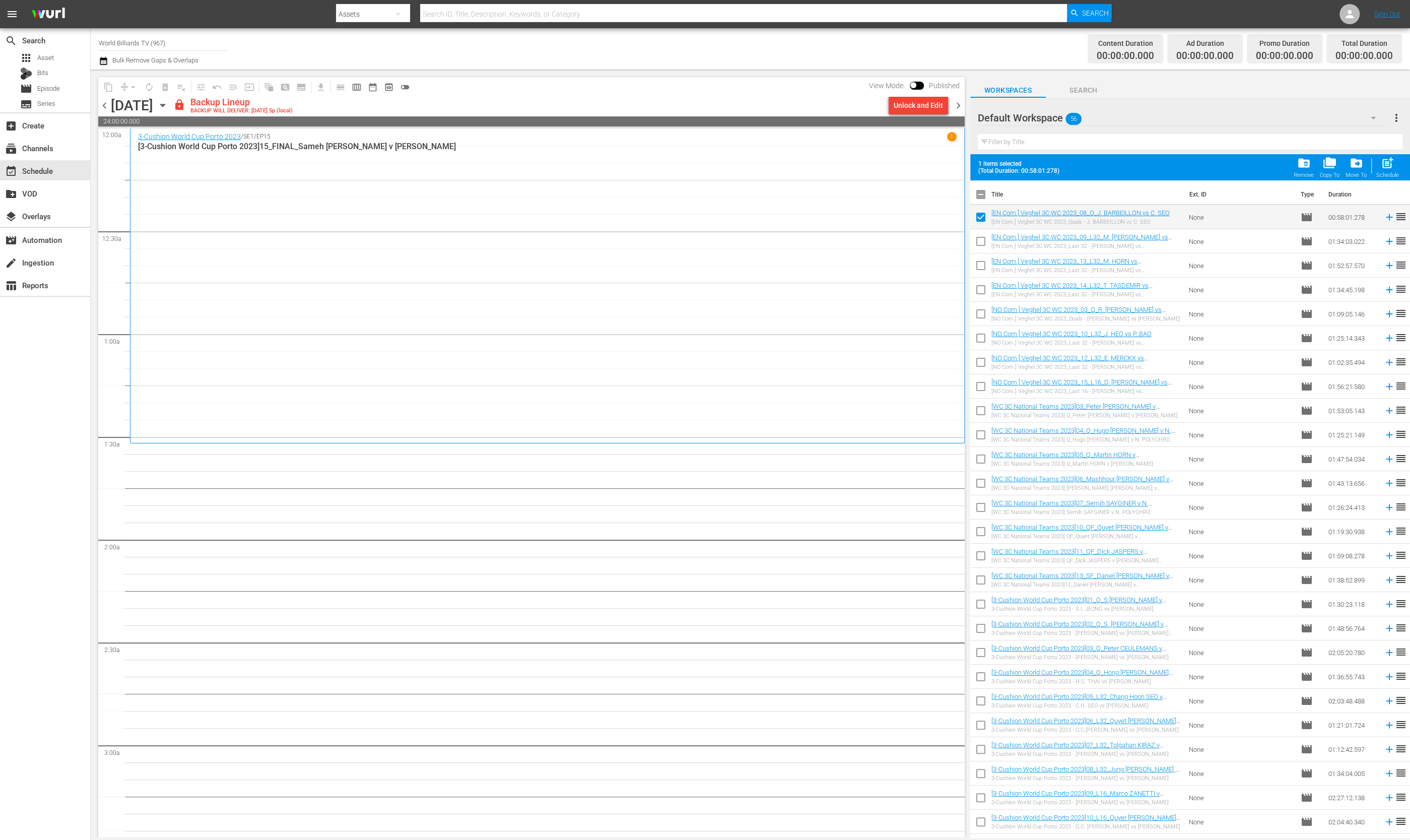
click at [978, 241] on input "checkbox" at bounding box center [981, 243] width 21 height 21
checkbox input "true"
click at [979, 260] on input "checkbox" at bounding box center [981, 267] width 21 height 21
checkbox input "true"
click at [980, 285] on input "checkbox" at bounding box center [981, 292] width 21 height 21
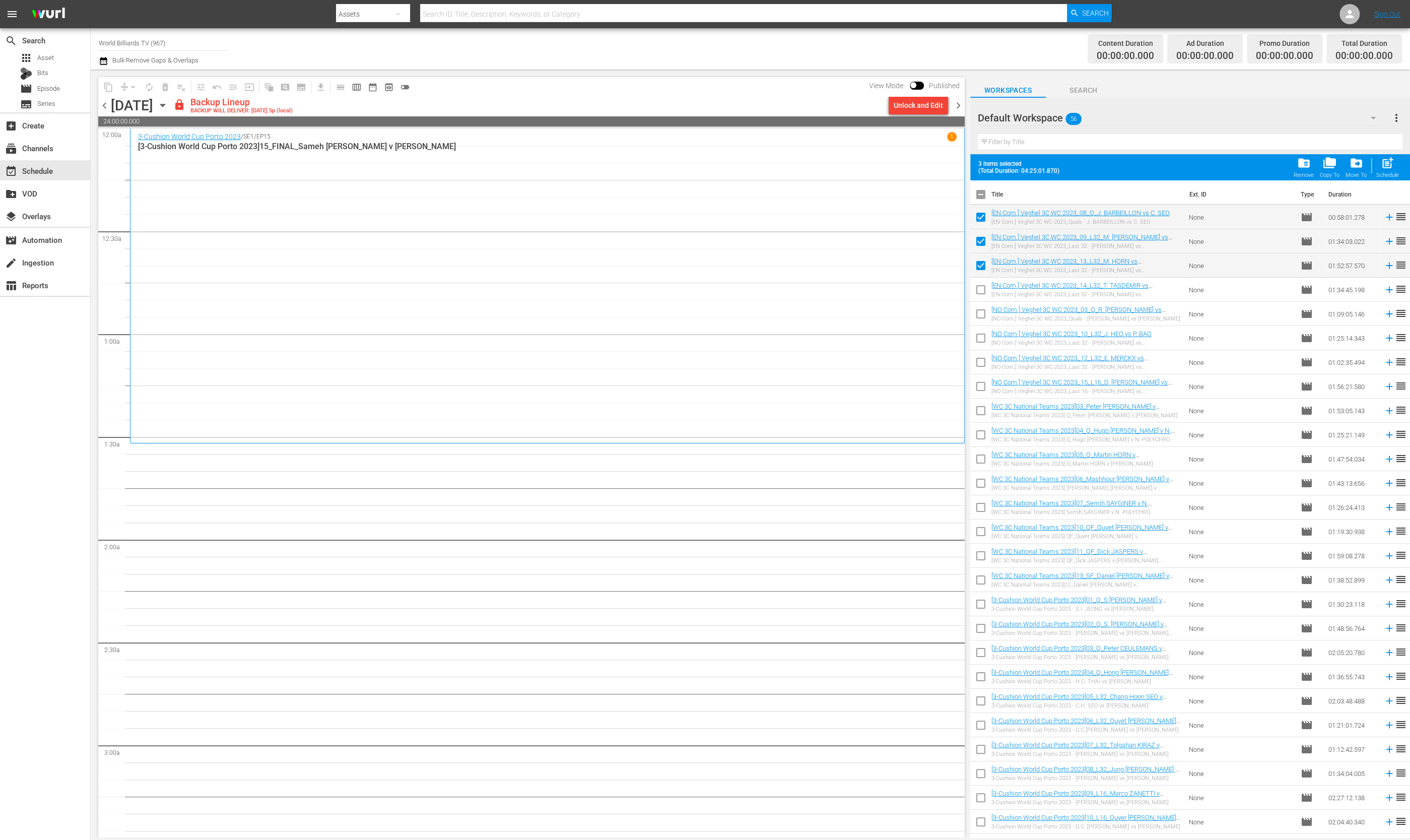
checkbox input "true"
click at [977, 307] on input "checkbox" at bounding box center [981, 316] width 21 height 21
checkbox input "true"
click at [979, 339] on input "checkbox" at bounding box center [981, 340] width 21 height 21
checkbox input "true"
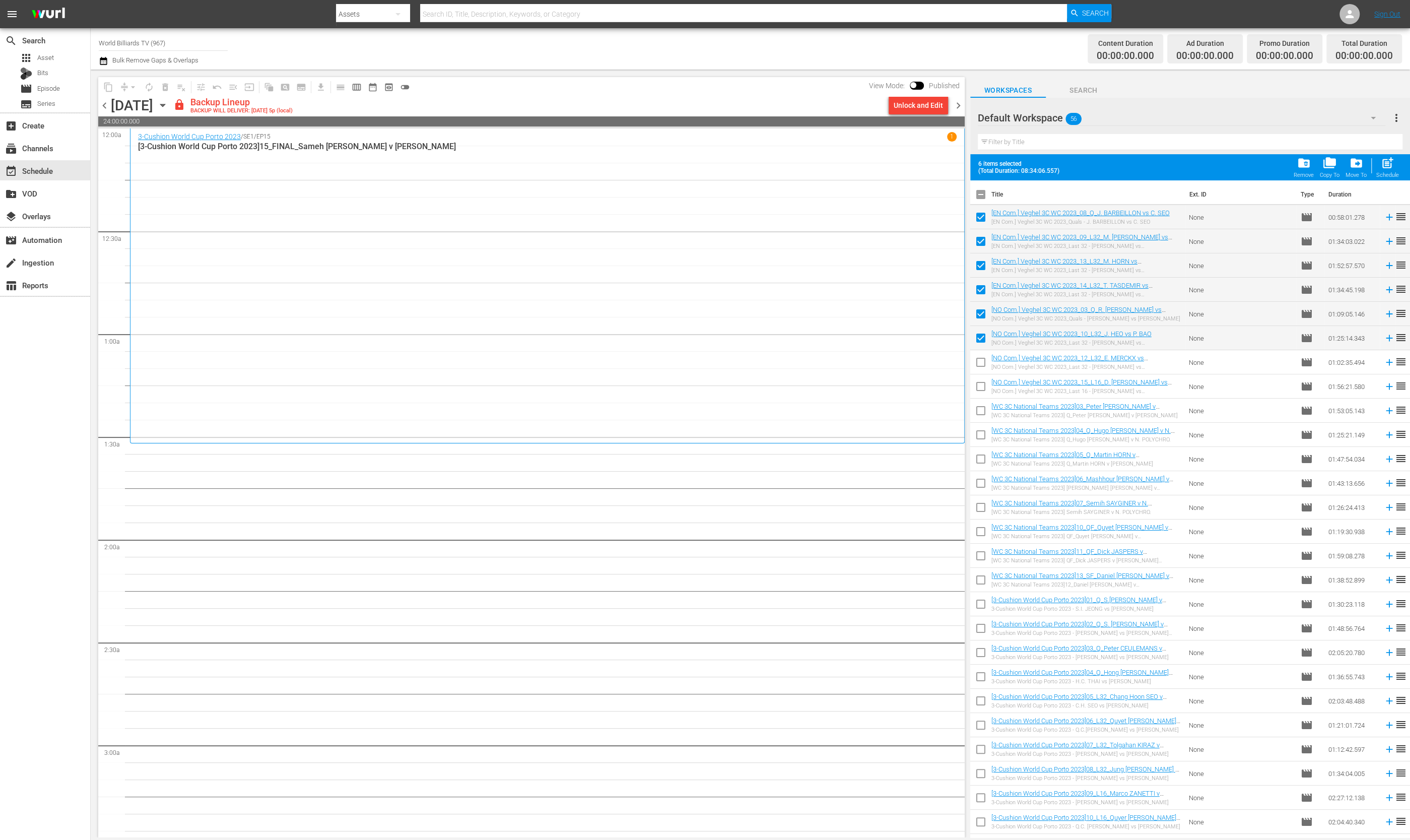
click at [867, 100] on div "lock Backup Lineup BACKUP WILL DELIVER: [DATE] 5p (local)" at bounding box center [529, 105] width 711 height 17
click at [918, 104] on div "Unlock and Edit" at bounding box center [918, 106] width 49 height 18
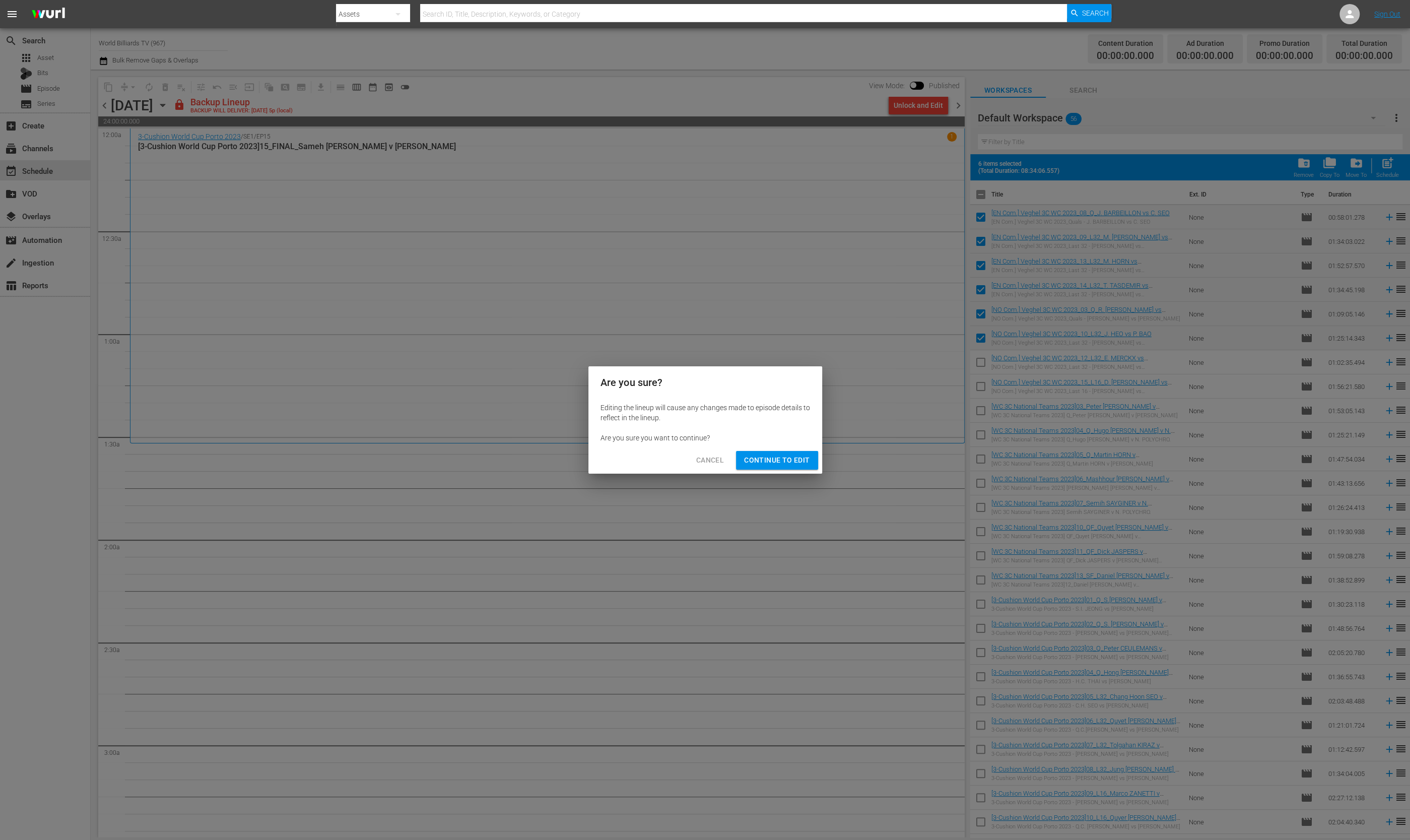
click at [773, 457] on span "Continue to Edit" at bounding box center [777, 460] width 65 height 13
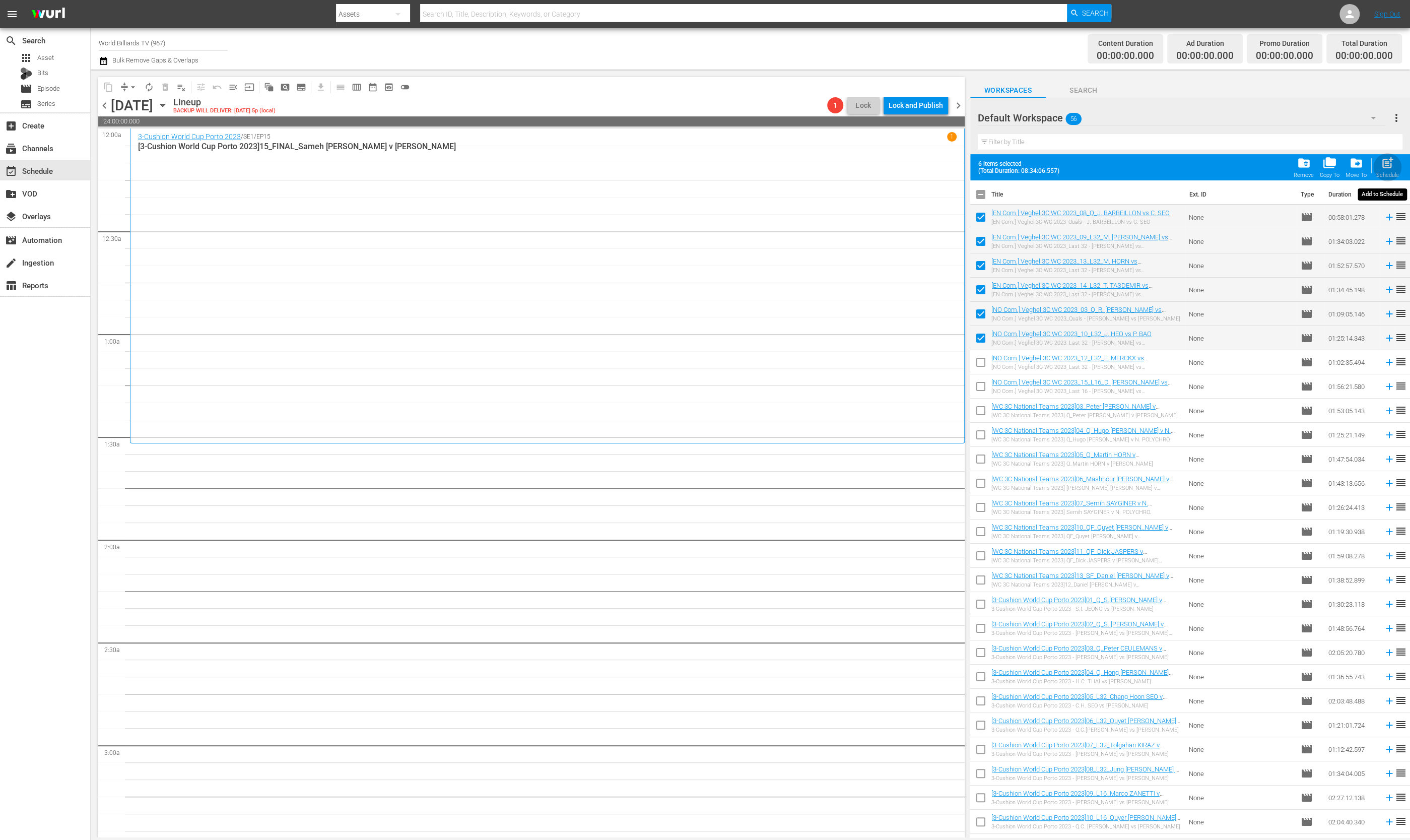
click at [1279, 164] on span "post_add" at bounding box center [1388, 163] width 14 height 14
checkbox input "false"
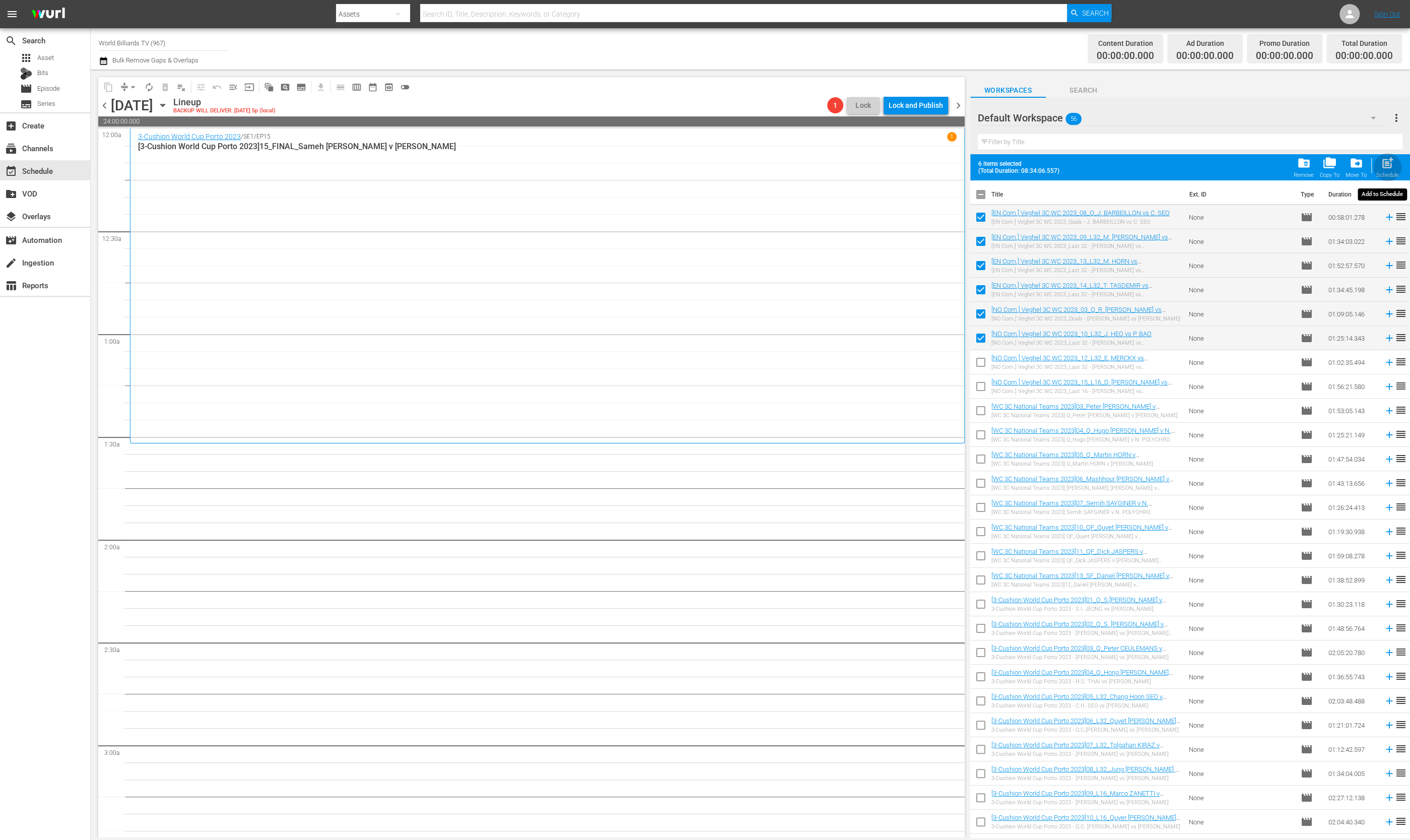
checkbox input "false"
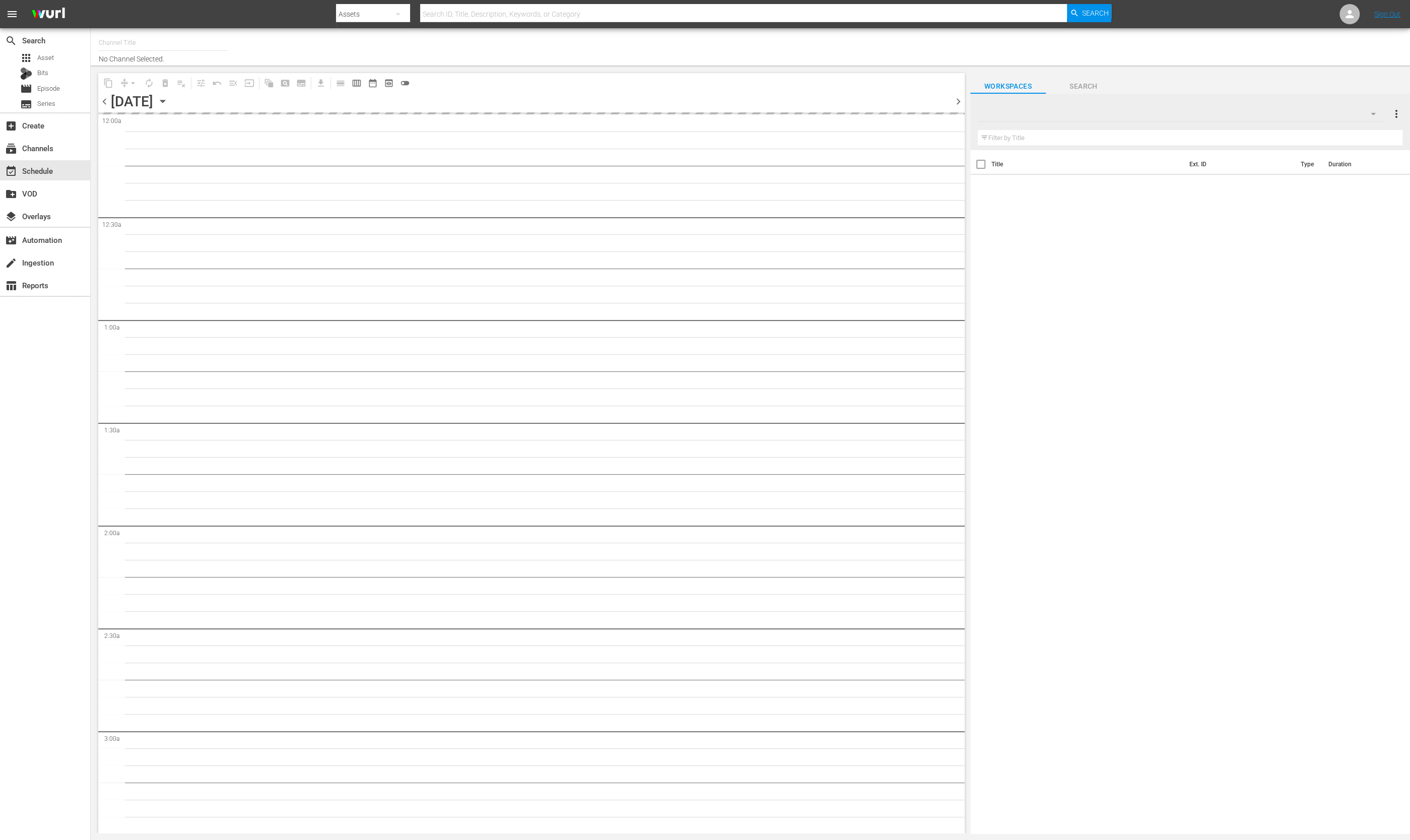
type input "World Billiards TV (967)"
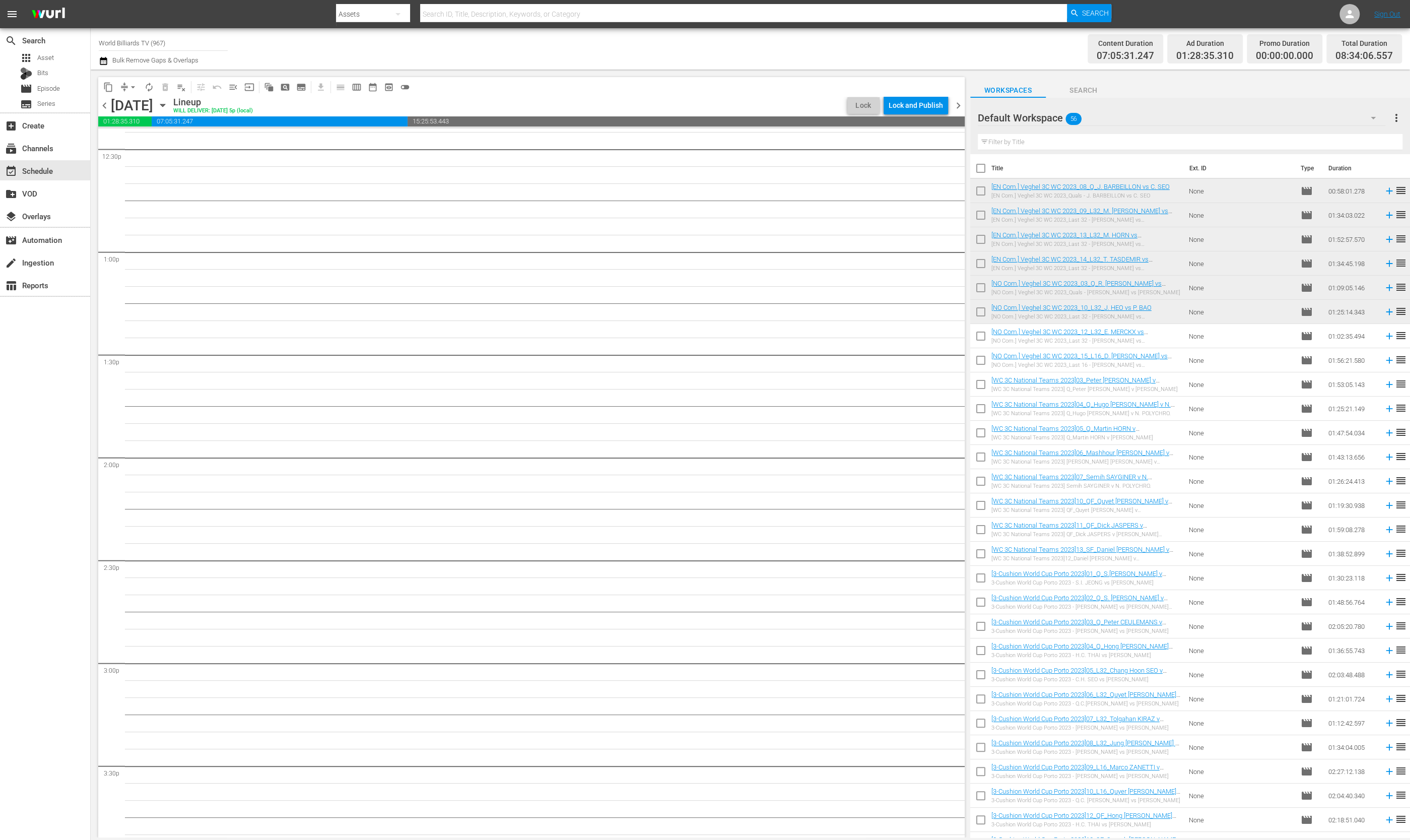
scroll to position [2035, 0]
click at [980, 341] on input "checkbox" at bounding box center [981, 338] width 21 height 21
checkbox input "true"
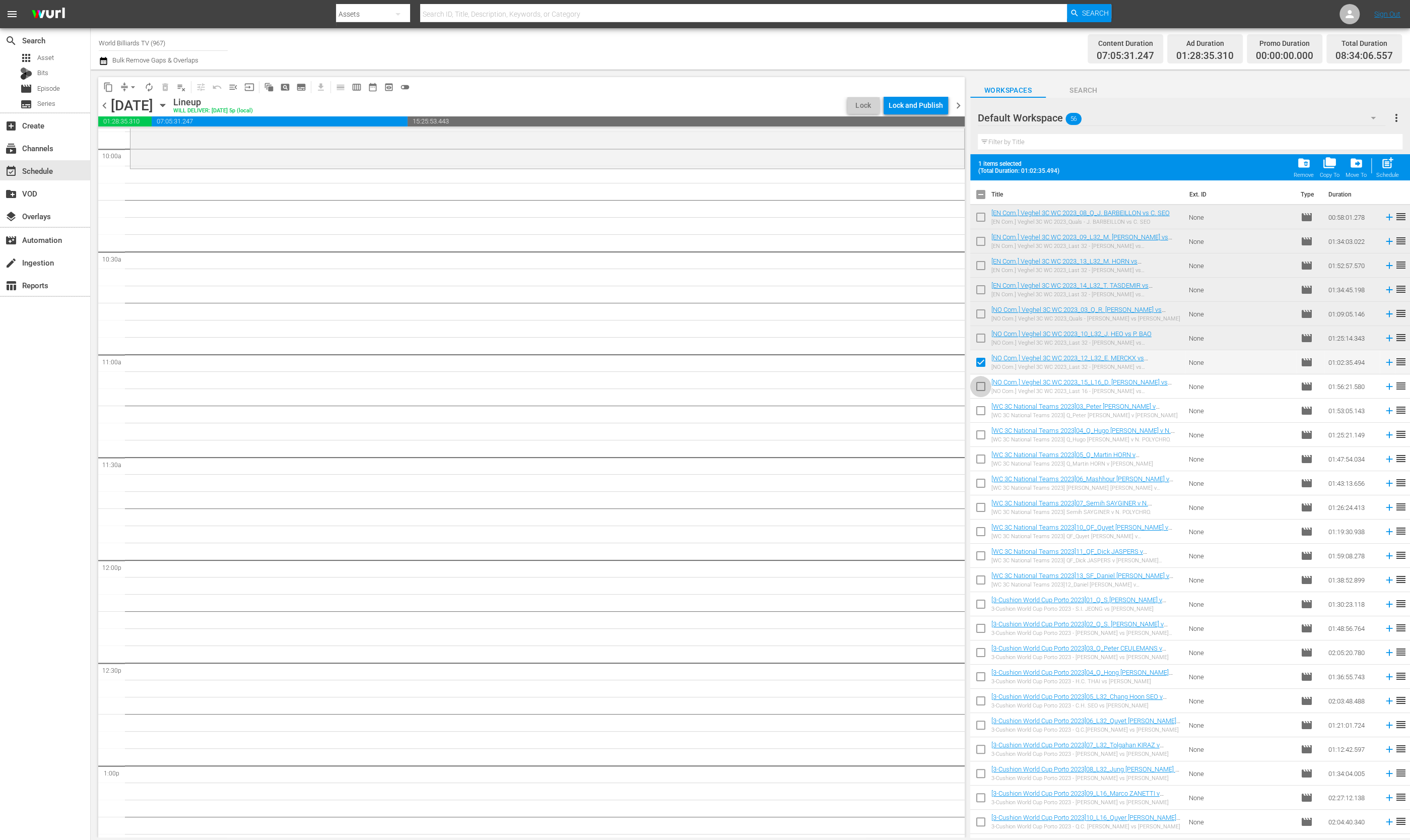
click at [977, 383] on input "checkbox" at bounding box center [981, 388] width 21 height 21
checkbox input "true"
click at [1386, 162] on span "post_add" at bounding box center [1388, 163] width 14 height 14
checkbox input "false"
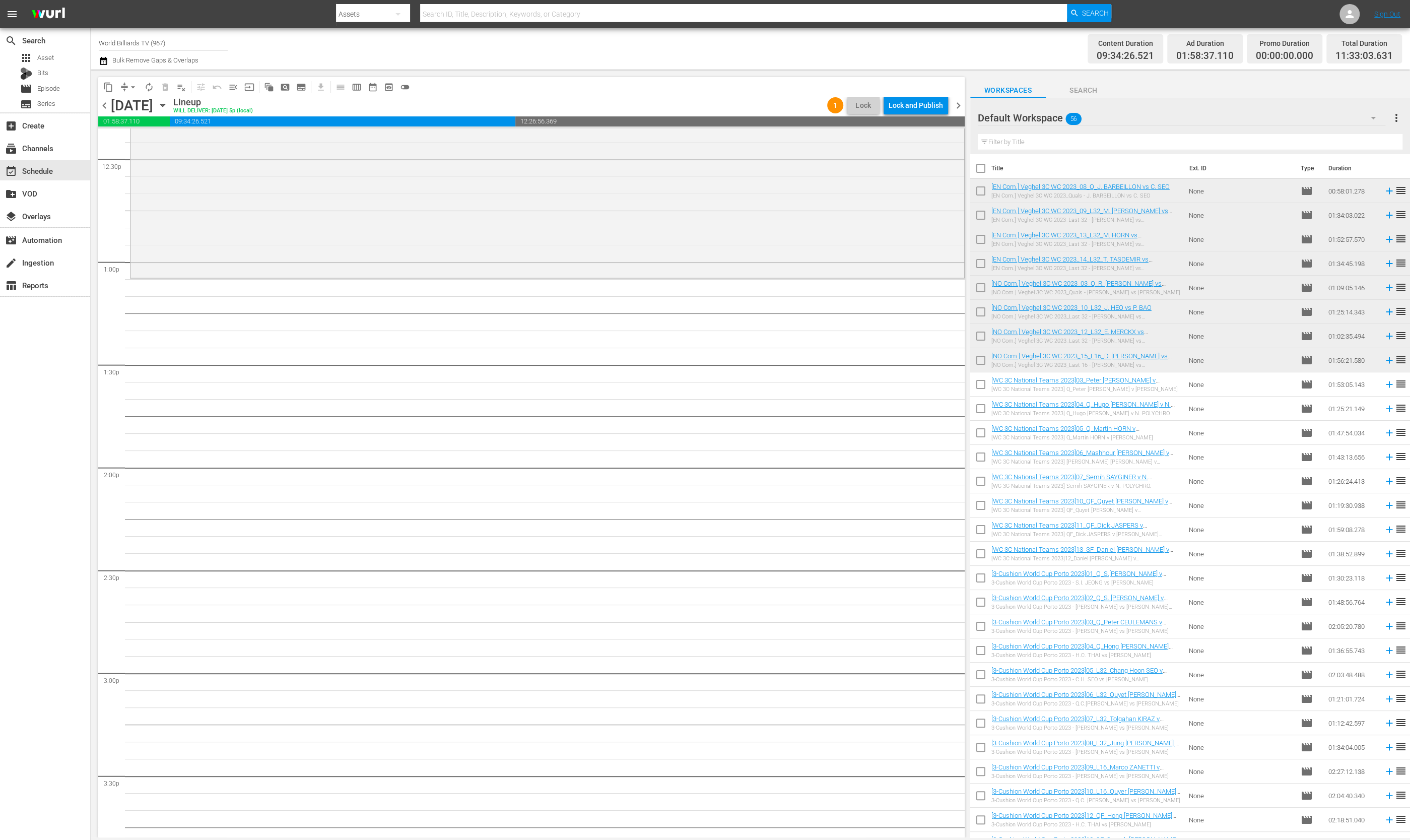
scroll to position [2363, 0]
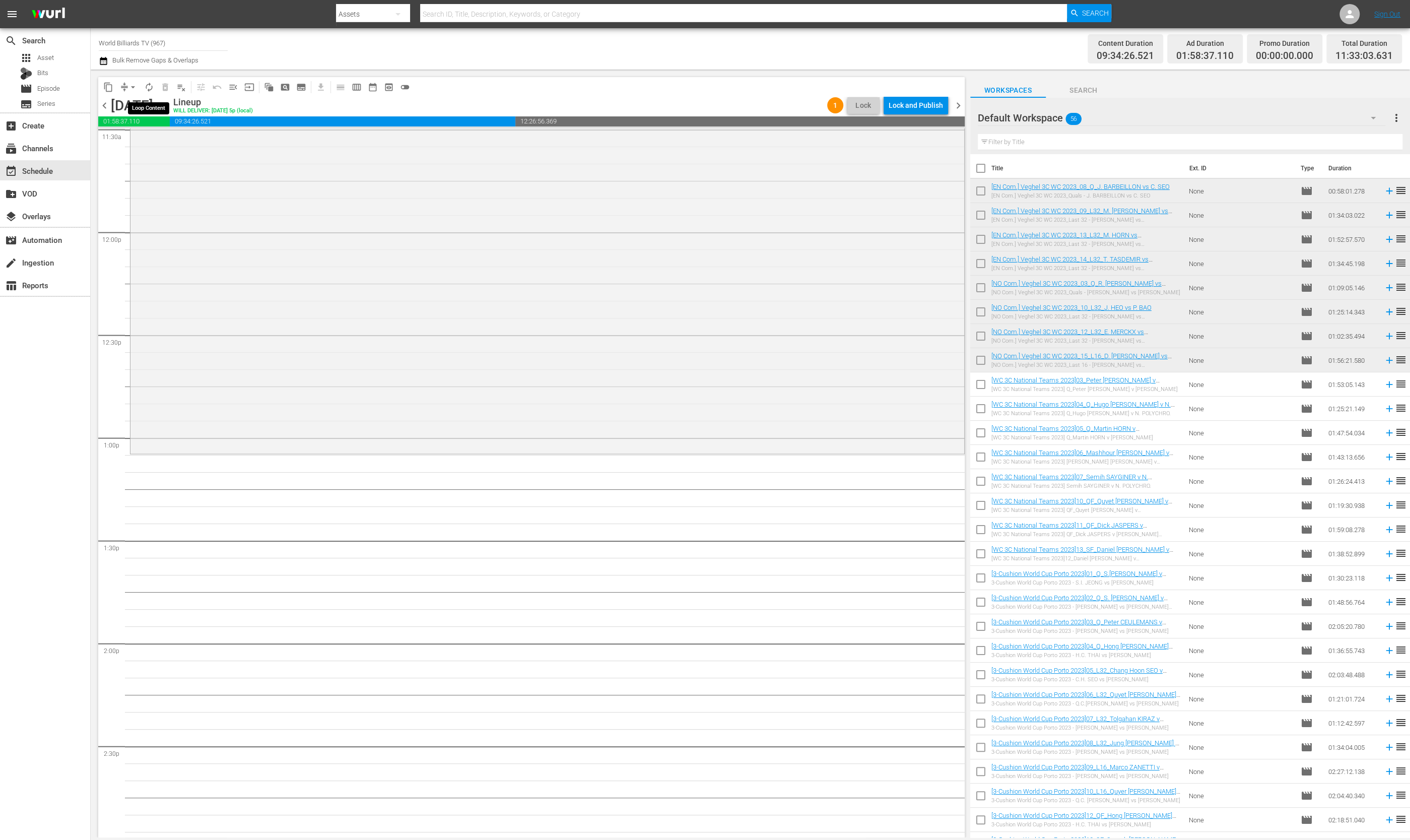
click at [152, 88] on span "autorenew_outlined" at bounding box center [149, 87] width 10 height 10
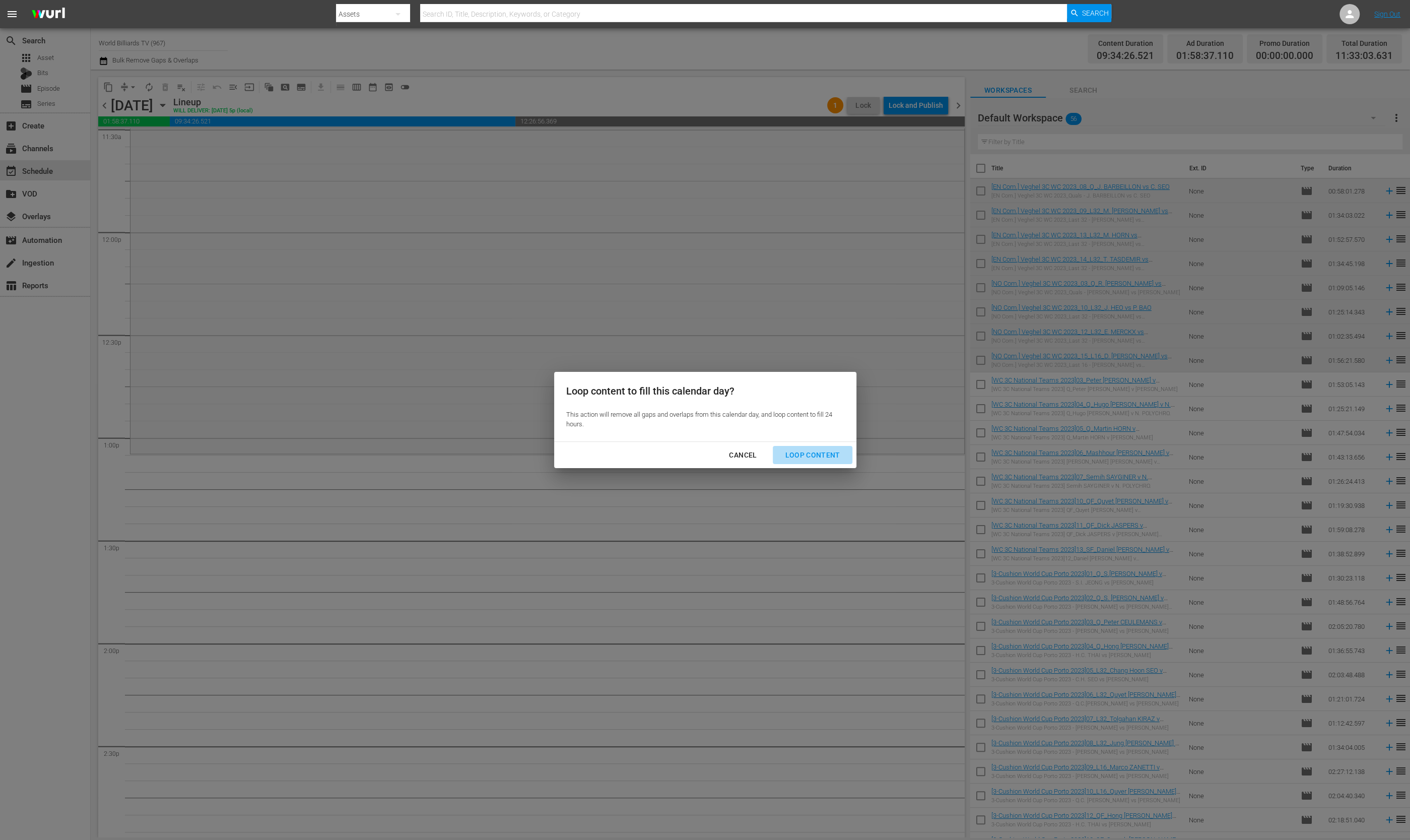
click at [824, 452] on div "Loop Content" at bounding box center [812, 455] width 71 height 13
